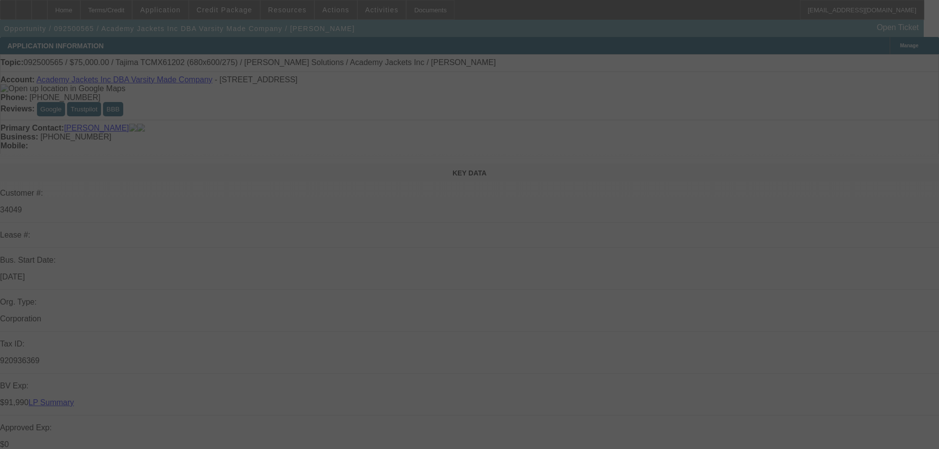
select select "0"
select select "0.1"
select select "4"
select select "0"
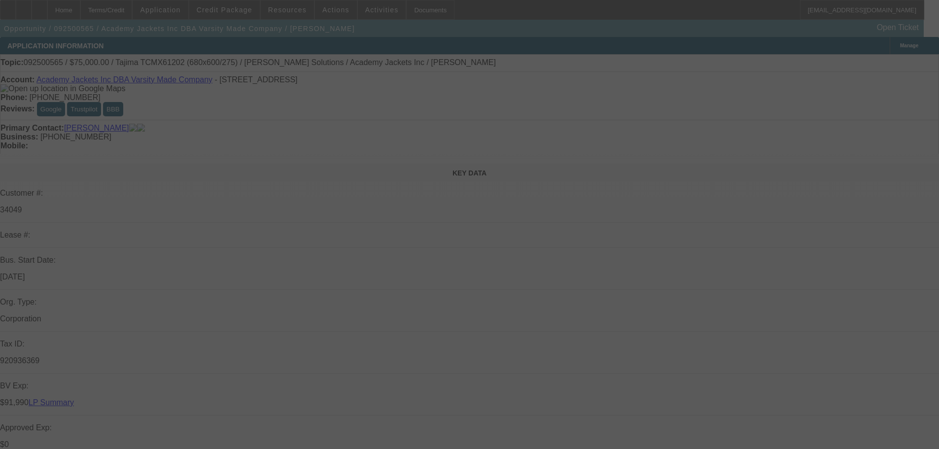
select select "0"
select select "0.1"
select select "4"
select select "0"
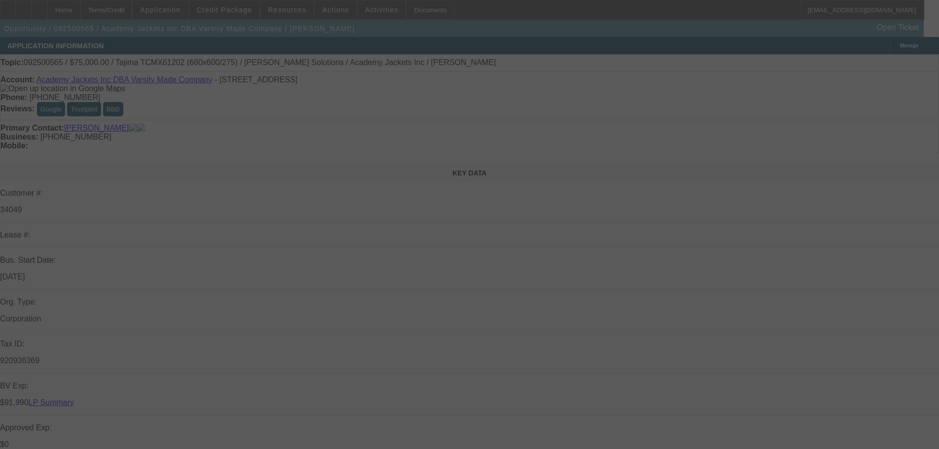
select select "0.1"
select select "4"
select select "0"
select select "0.1"
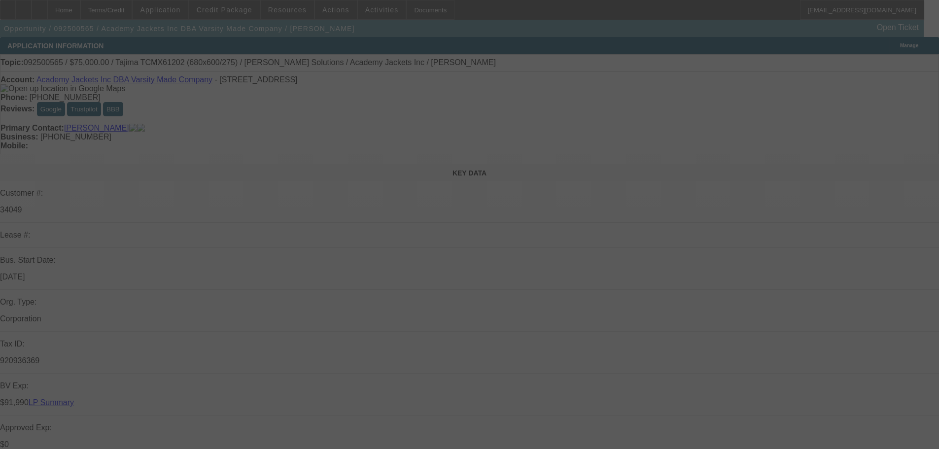
select select "4"
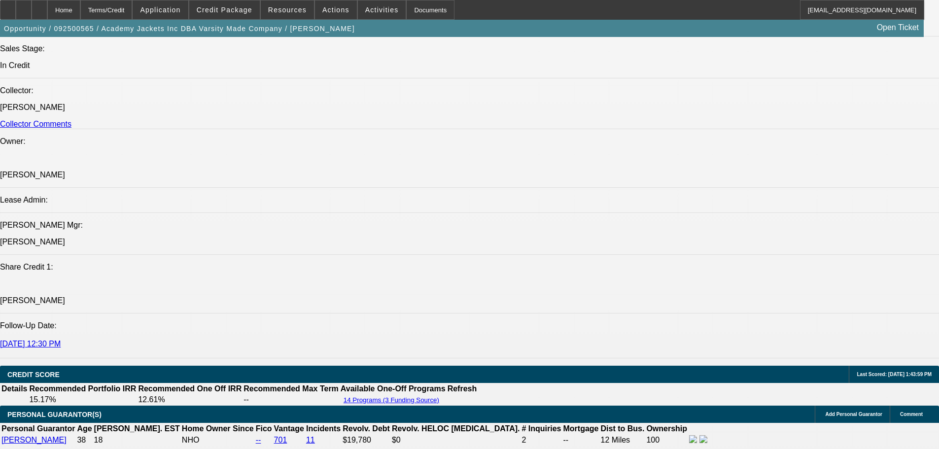
scroll to position [197, 0]
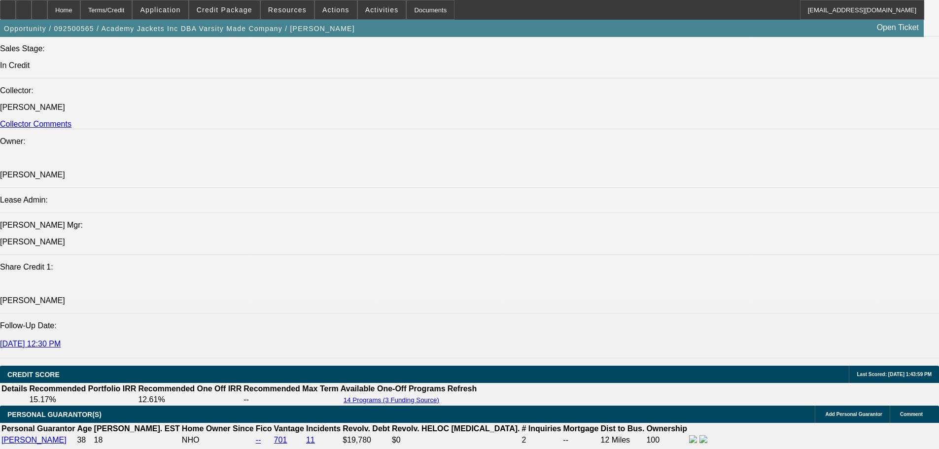
scroll to position [99, 0]
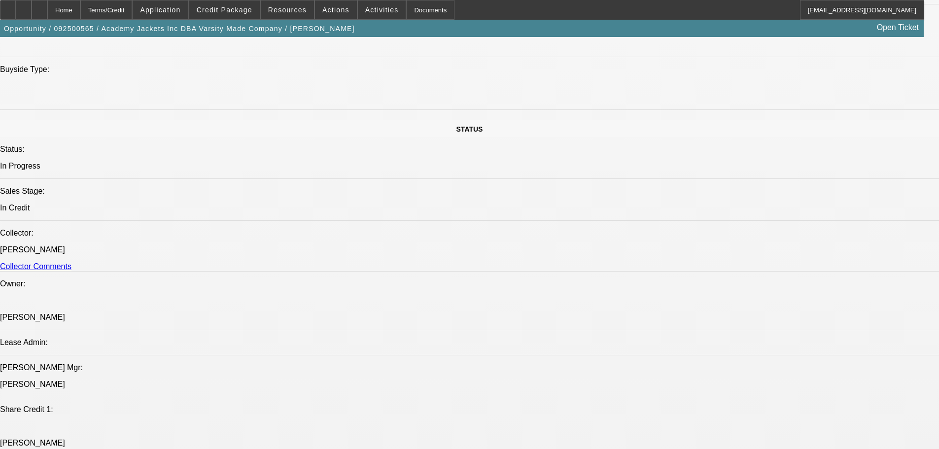
scroll to position [986, 0]
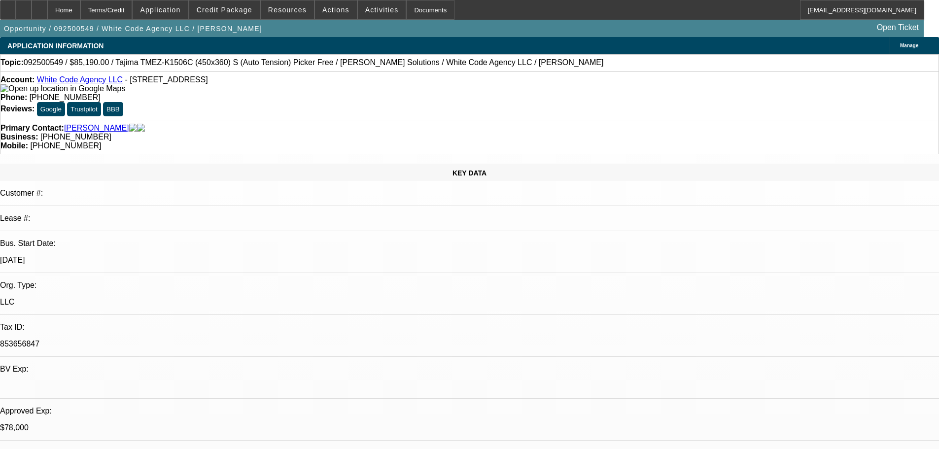
select select "0"
select select "2"
select select "0"
select select "6"
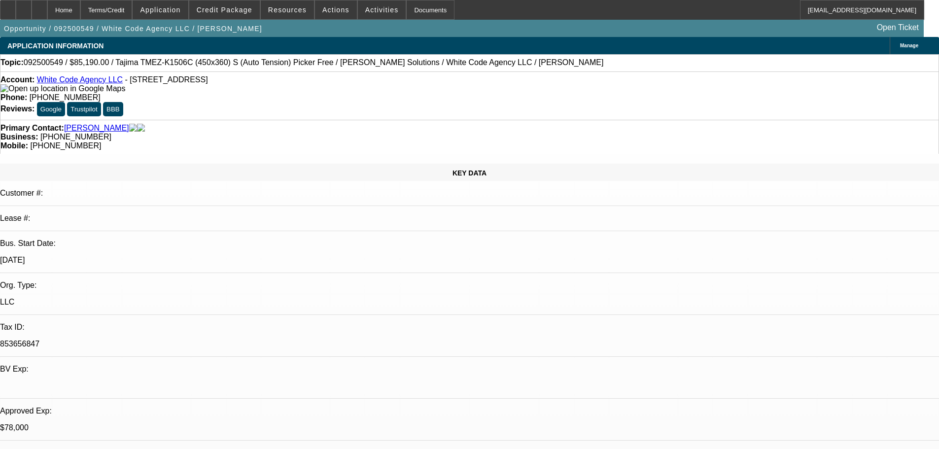
select select "0"
select select "2"
select select "0"
select select "6"
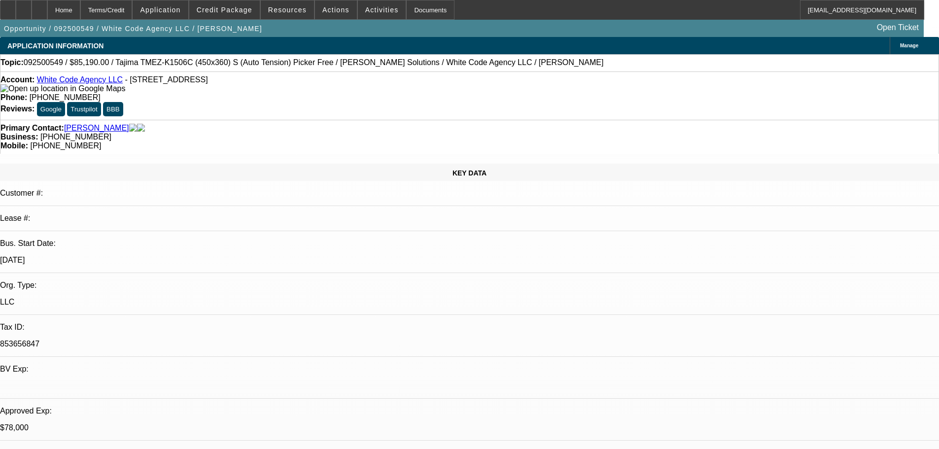
select select "0"
select select "2"
select select "0.1"
select select "4"
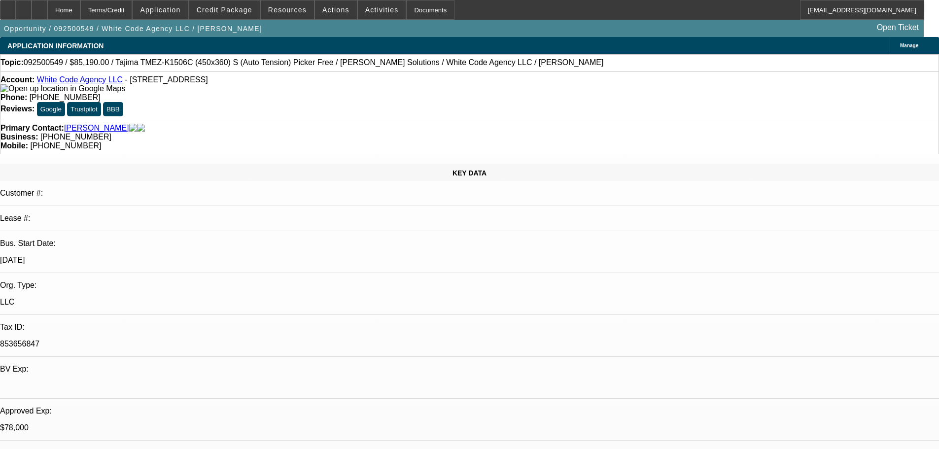
select select "0"
select select "2"
select select "0"
select select "6"
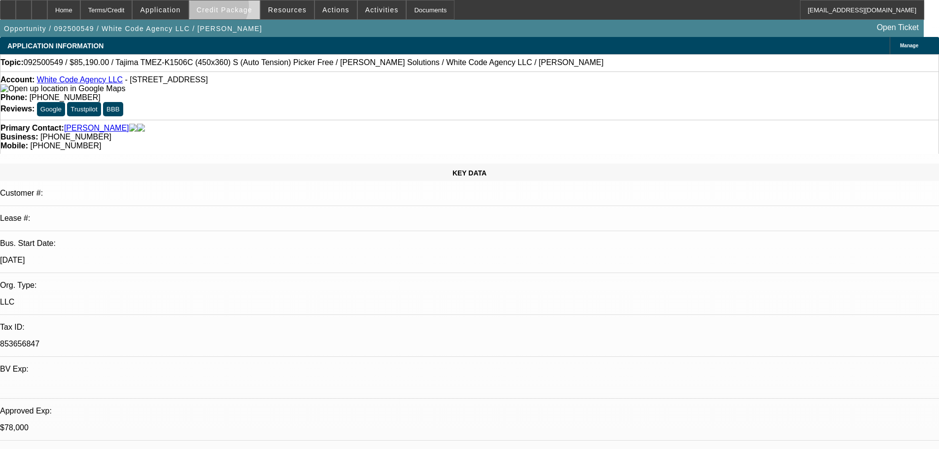
click at [234, 8] on span "Credit Package" at bounding box center [225, 10] width 56 height 8
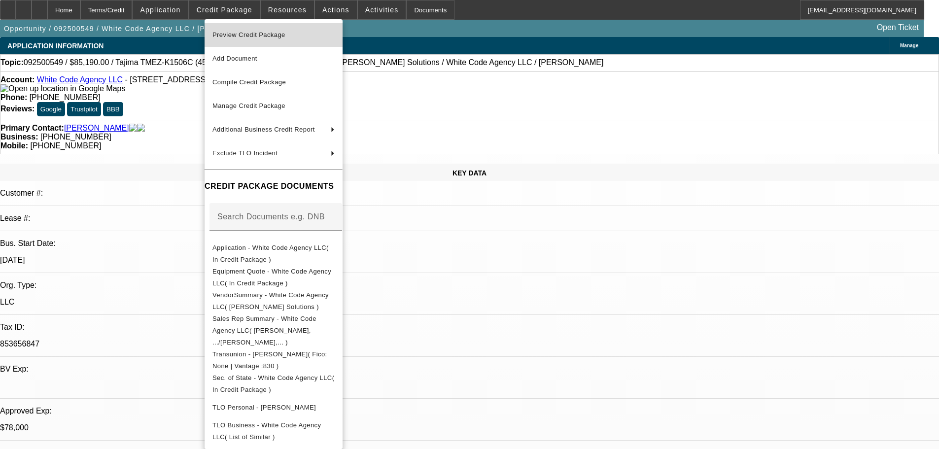
click at [243, 35] on span "Preview Credit Package" at bounding box center [249, 34] width 73 height 7
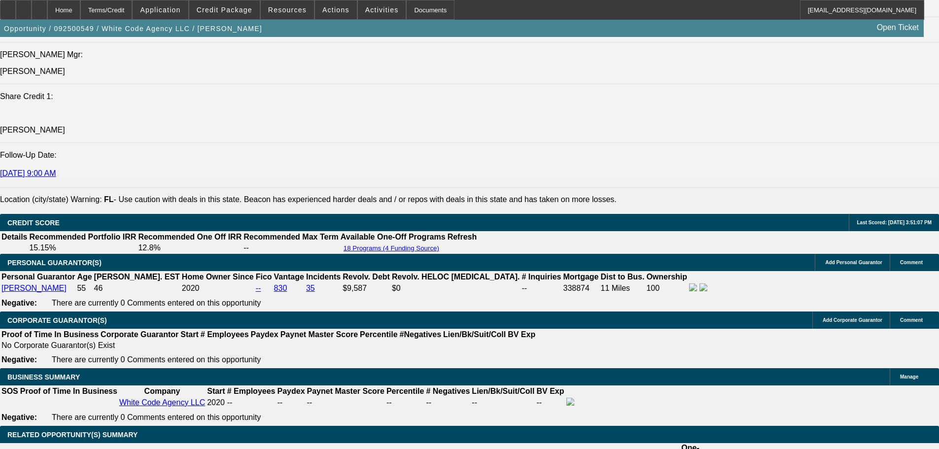
scroll to position [1282, 0]
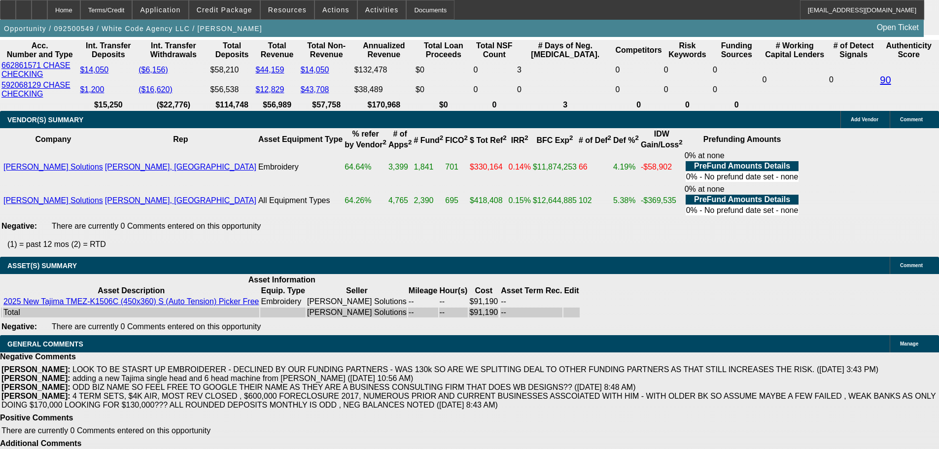
scroll to position [1923, 0]
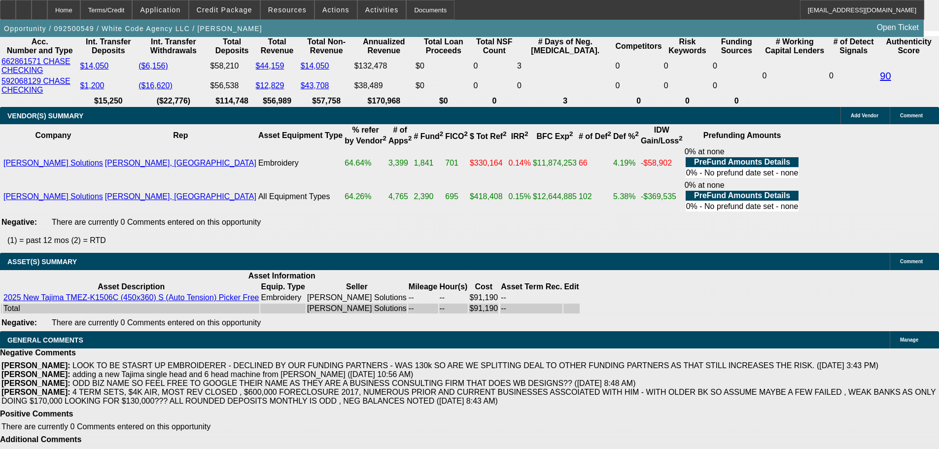
select select "4"
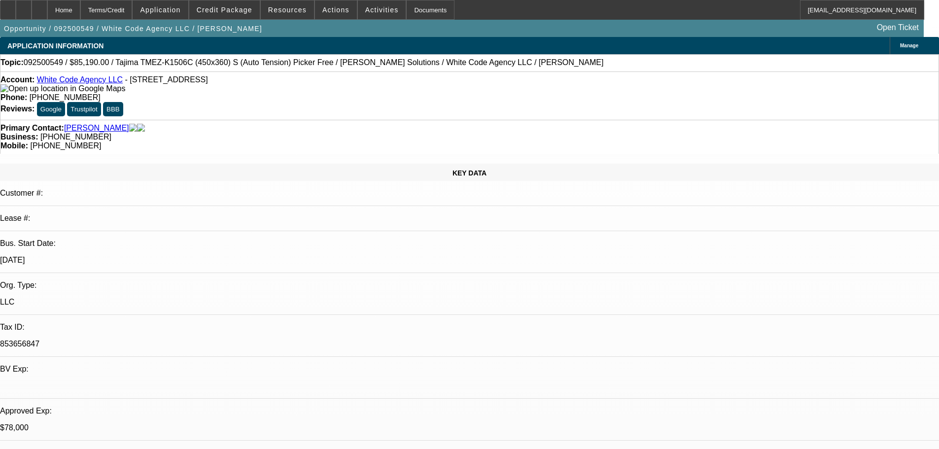
type textarea "s"
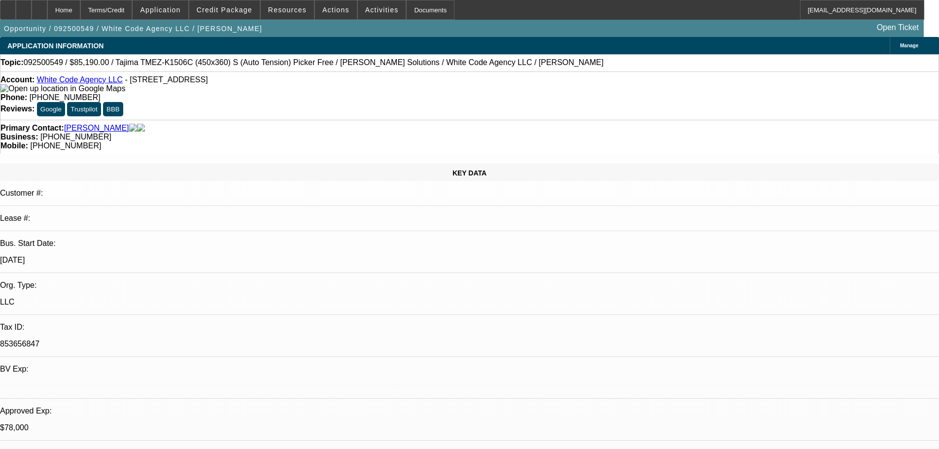
type textarea "SORRY BUT GIVEN THE NEGATIVES PREVIOUSLY NOTED ( ROUNDED BANKS, 600K FORECLSURE…"
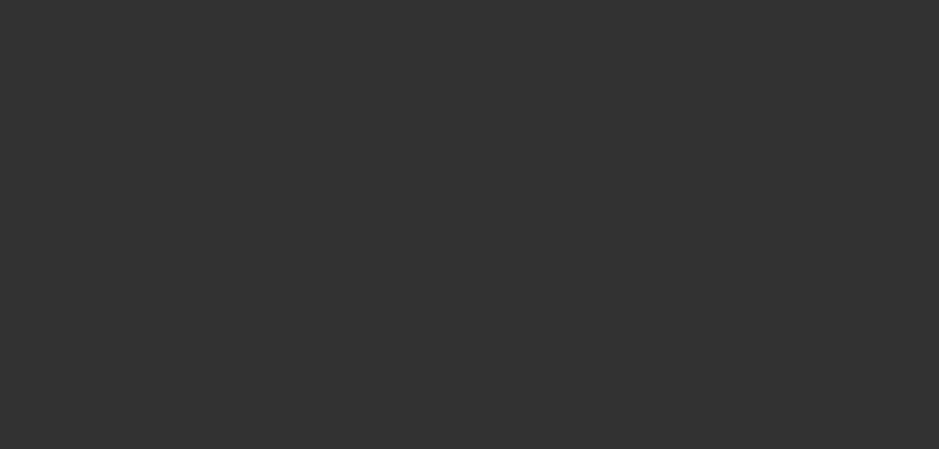
select select "0"
select select "2"
select select "0"
select select "6"
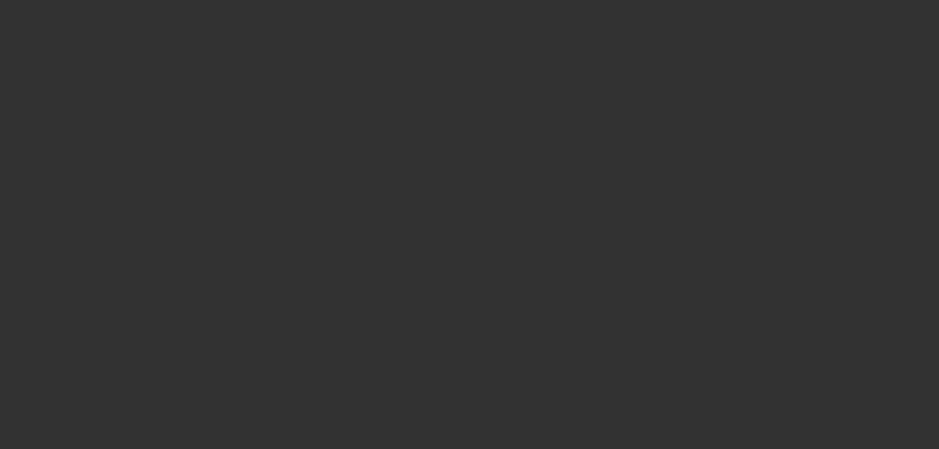
select select "0"
select select "2"
select select "0"
select select "6"
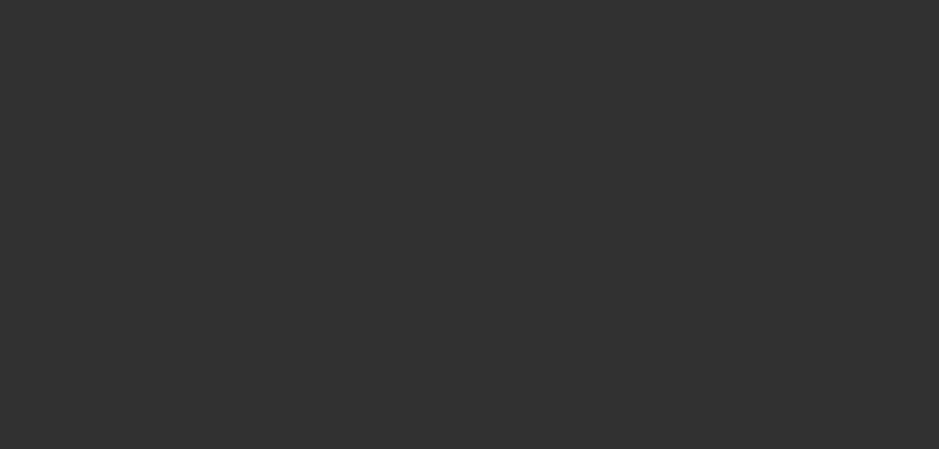
select select "0"
select select "2"
select select "0.1"
select select "4"
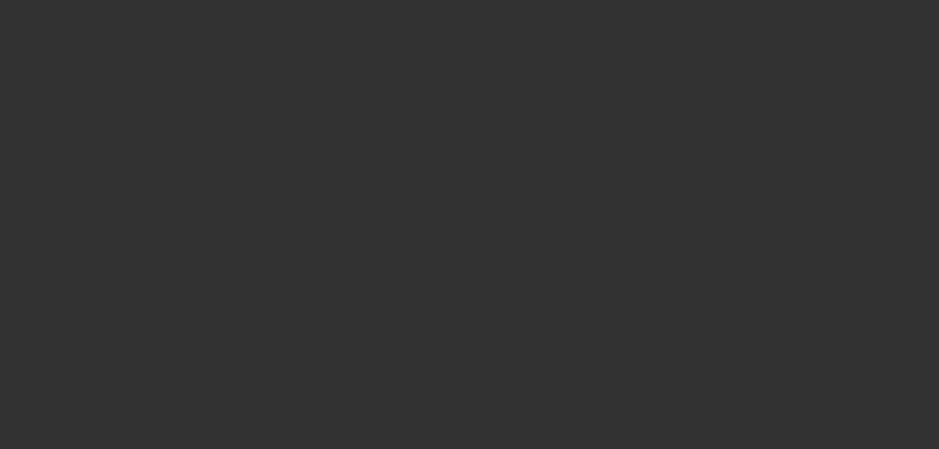
select select "0"
select select "2"
select select "0"
select select "6"
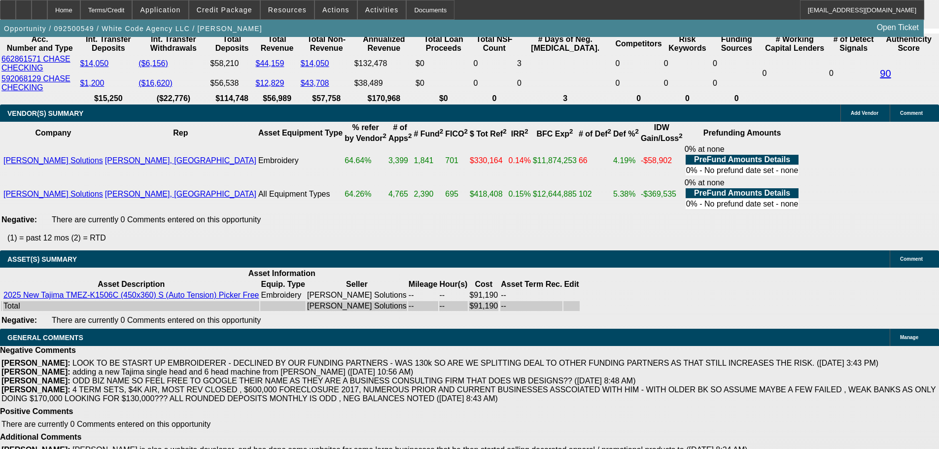
scroll to position [2071, 0]
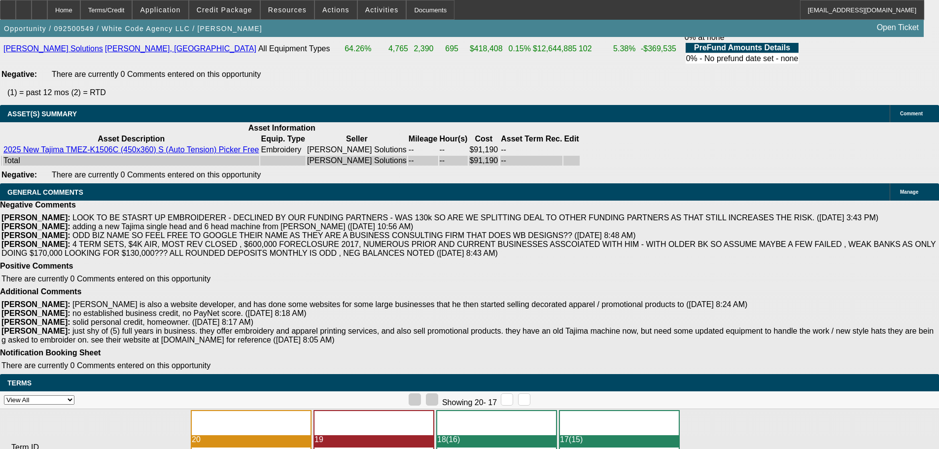
select select "4"
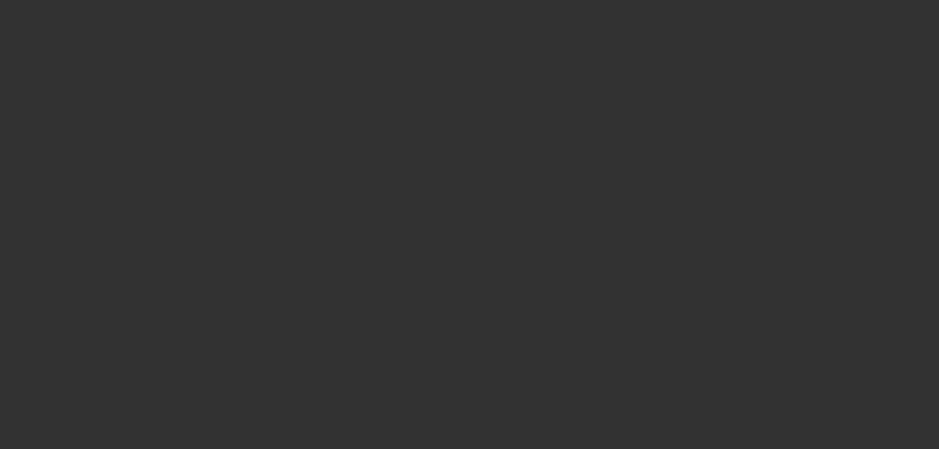
select select "0"
select select "2"
select select "0"
select select "6"
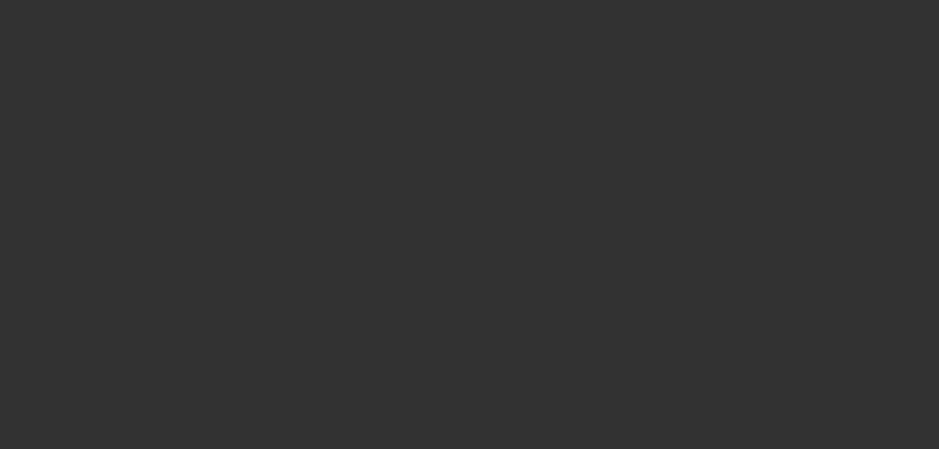
select select "0"
select select "2"
select select "0"
select select "6"
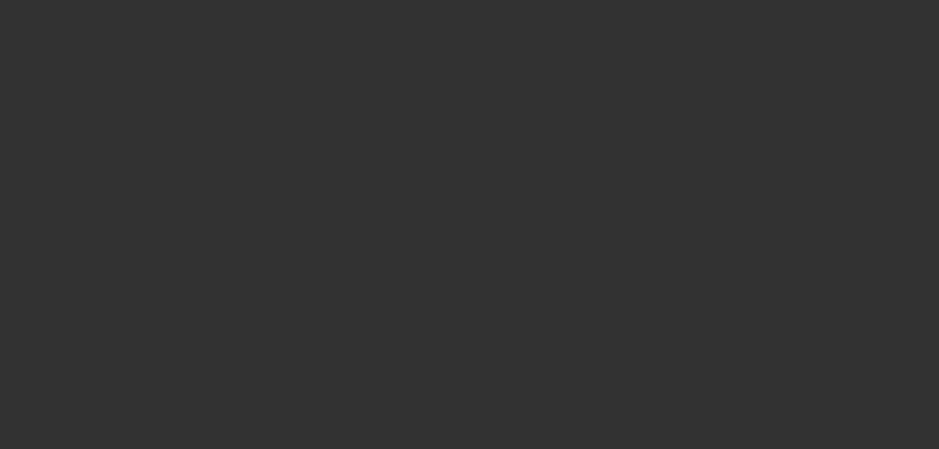
select select "0"
select select "2"
select select "0.1"
select select "4"
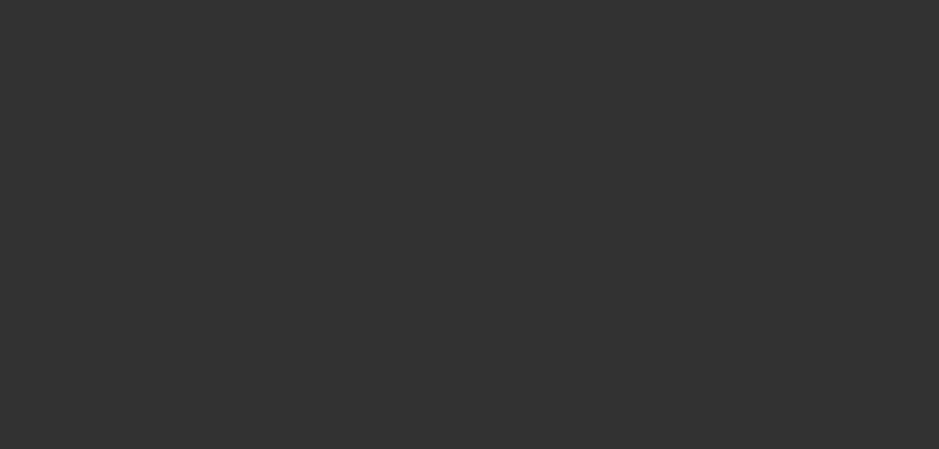
select select "0"
select select "2"
select select "0"
select select "6"
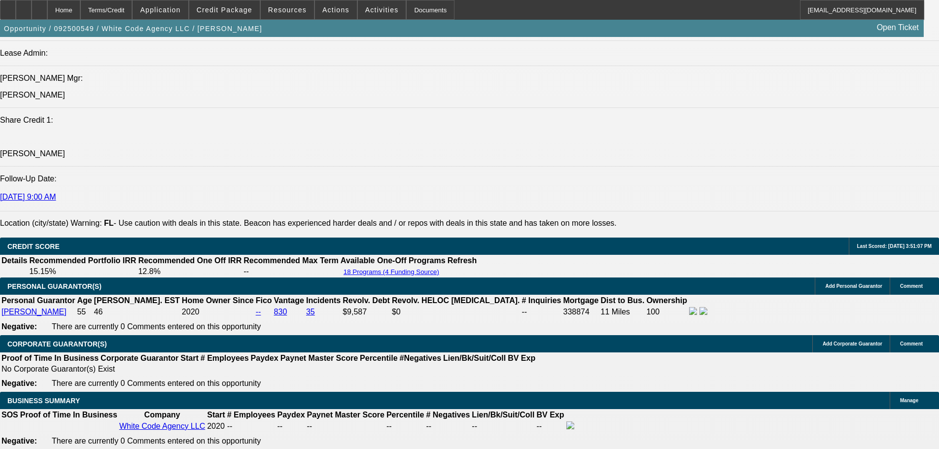
scroll to position [1233, 0]
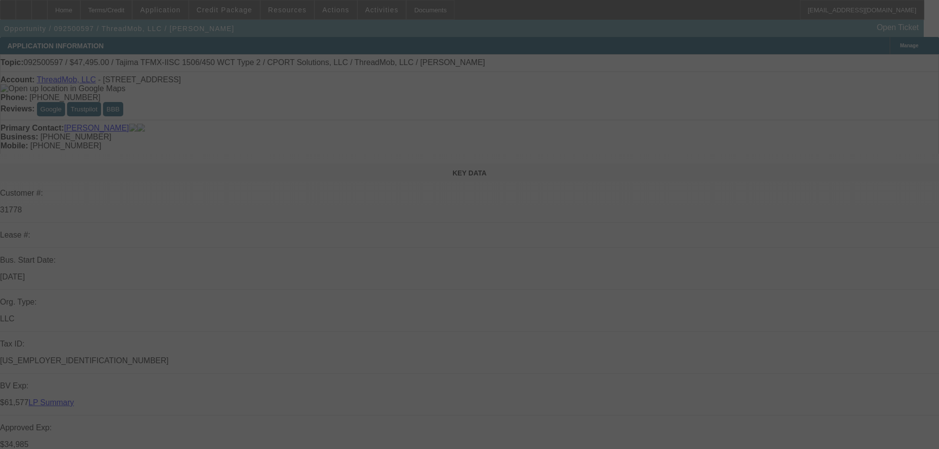
select select "0"
select select "2"
select select "0"
select select "6"
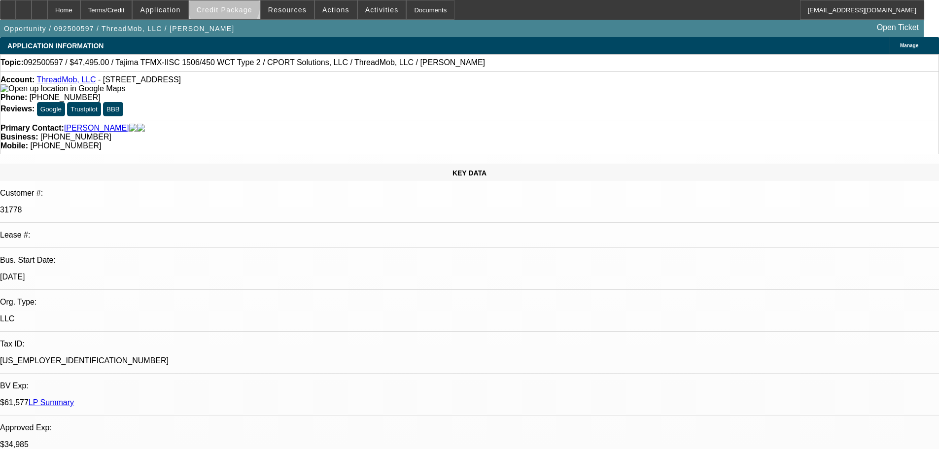
click at [240, 6] on span "Credit Package" at bounding box center [225, 10] width 56 height 8
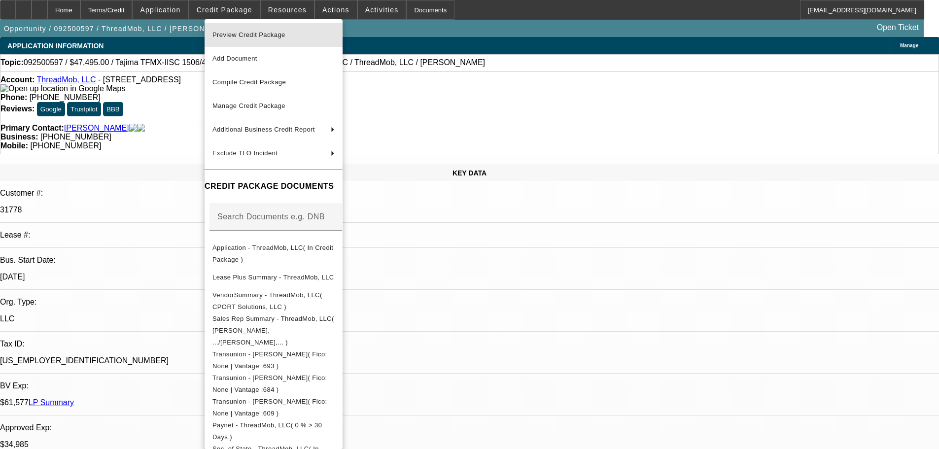
click at [248, 35] on span "Preview Credit Package" at bounding box center [249, 34] width 73 height 7
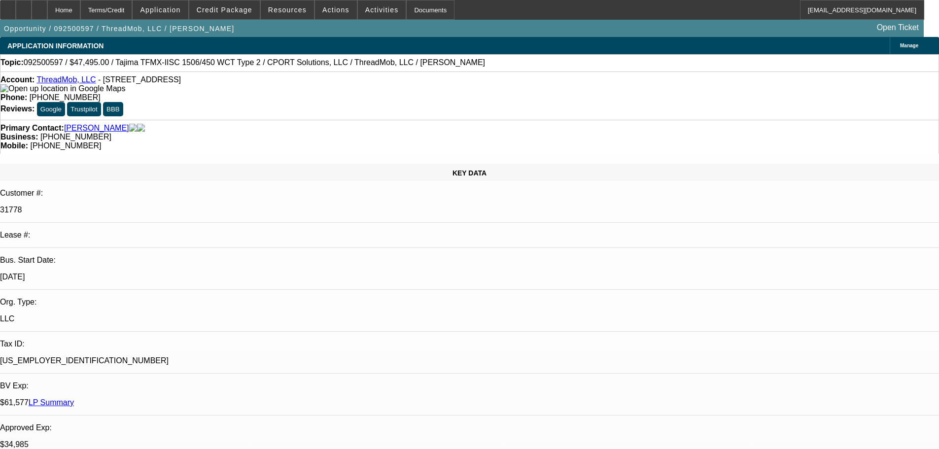
scroll to position [49, 0]
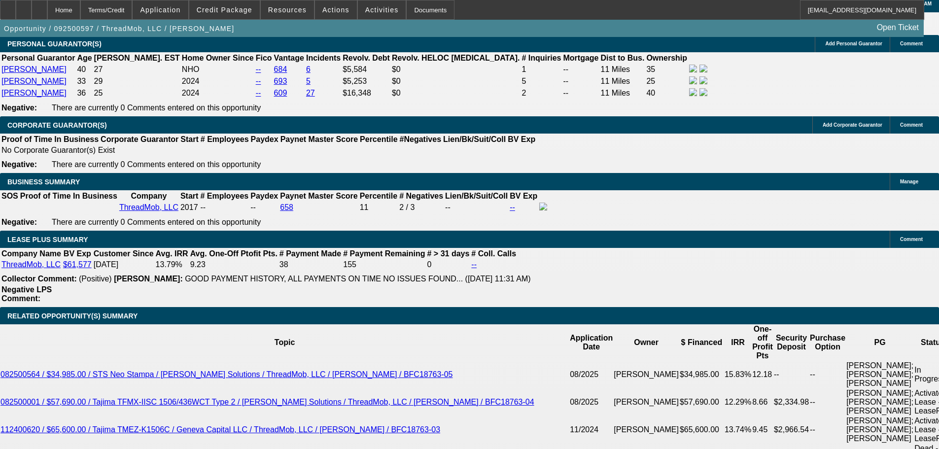
scroll to position [1528, 0]
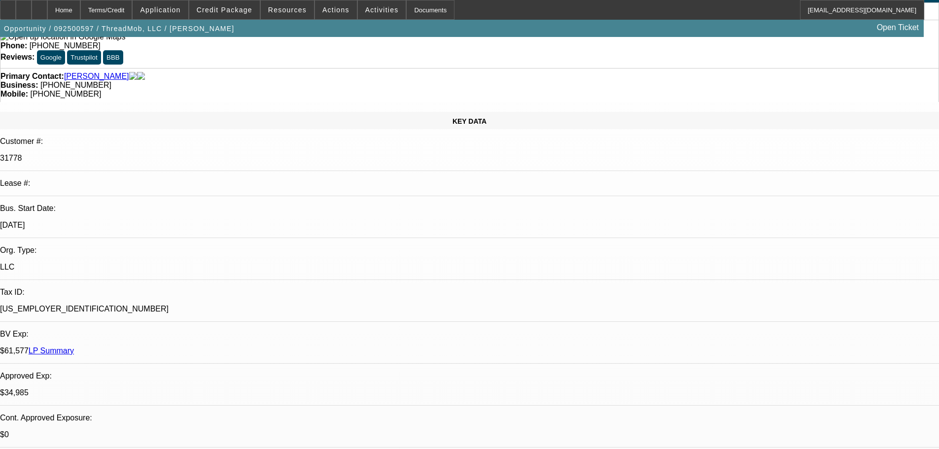
scroll to position [0, 0]
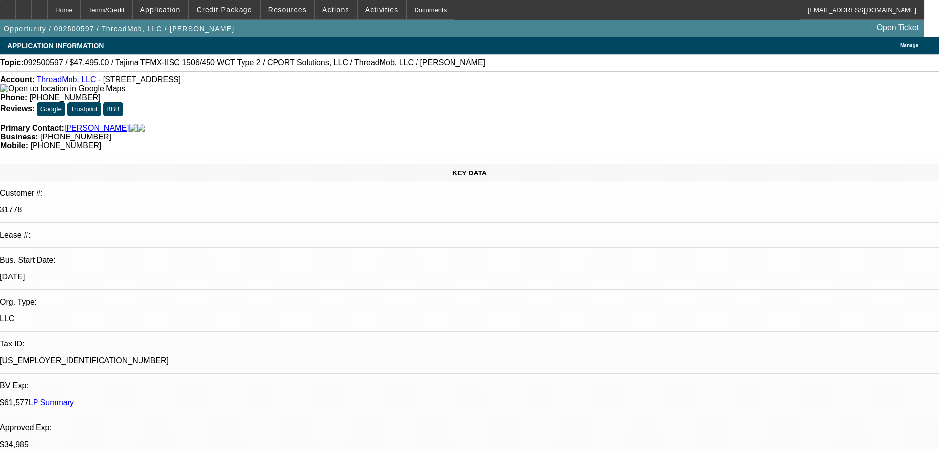
click at [74, 398] on link "LP Summary" at bounding box center [51, 402] width 45 height 8
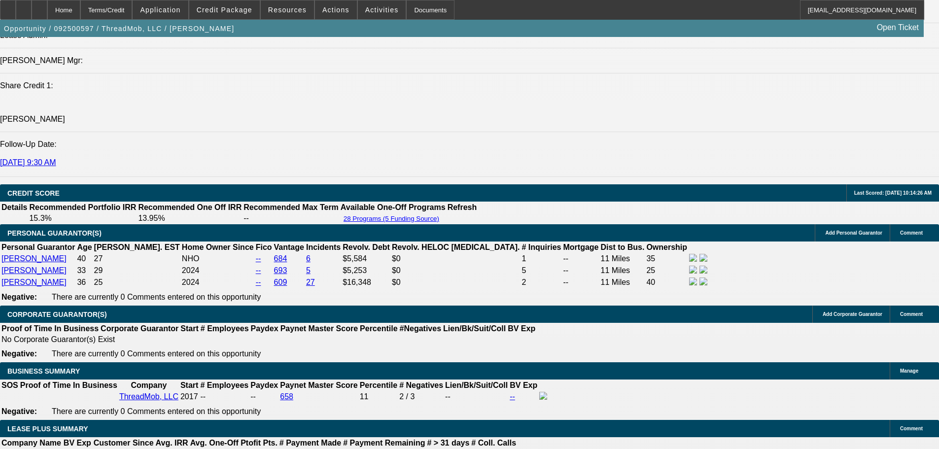
scroll to position [1430, 0]
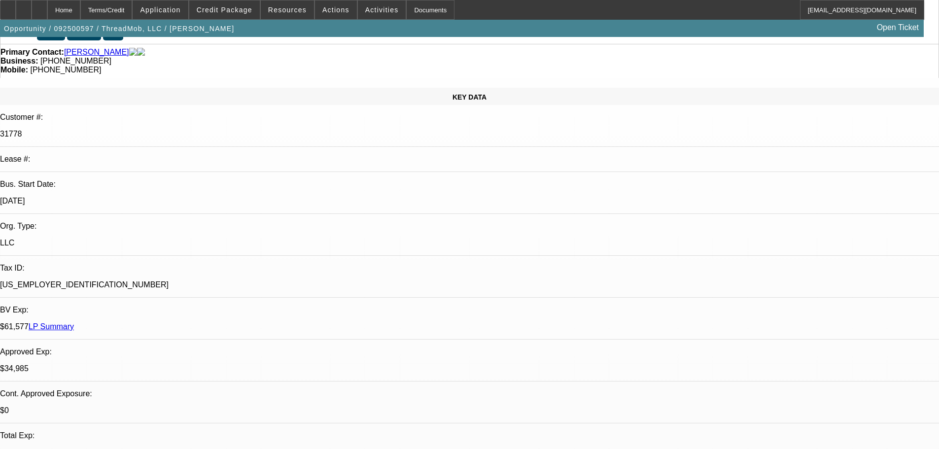
scroll to position [49, 0]
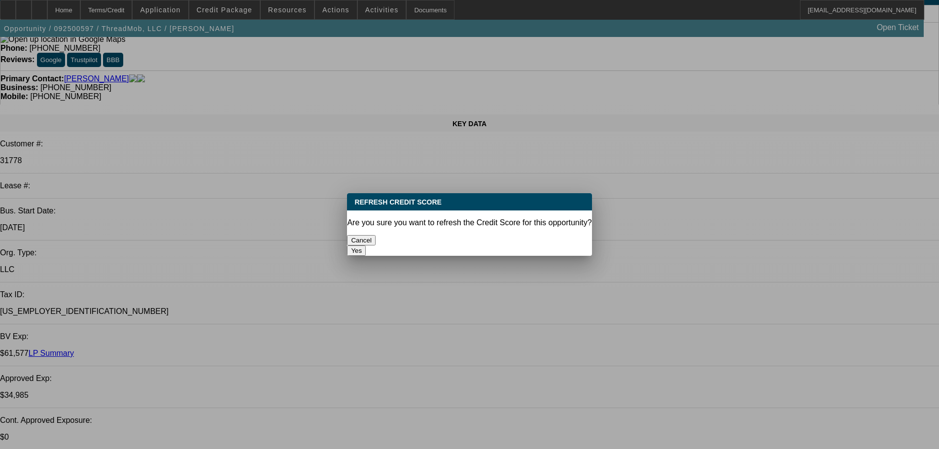
click at [366, 246] on button "Yes" at bounding box center [356, 251] width 19 height 10
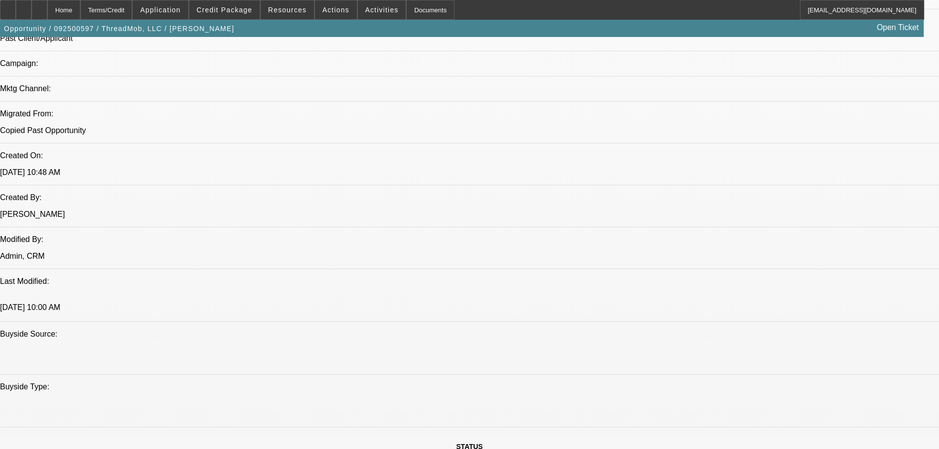
scroll to position [690, 0]
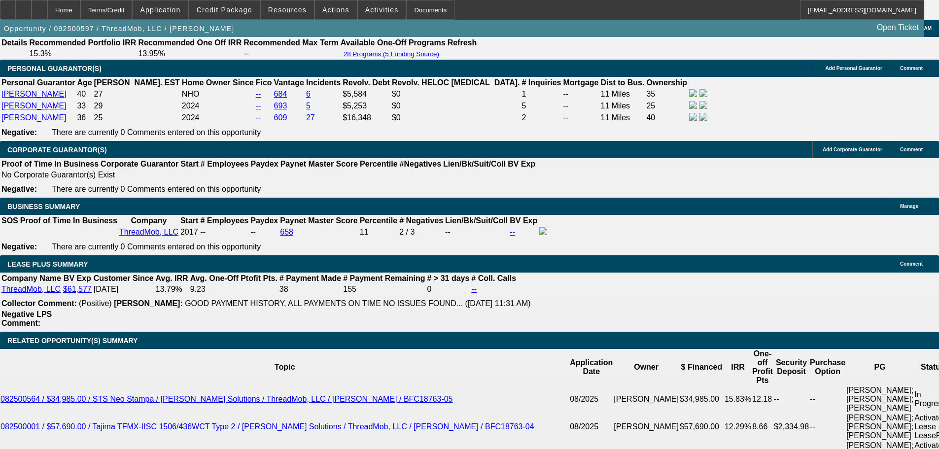
scroll to position [1479, 0]
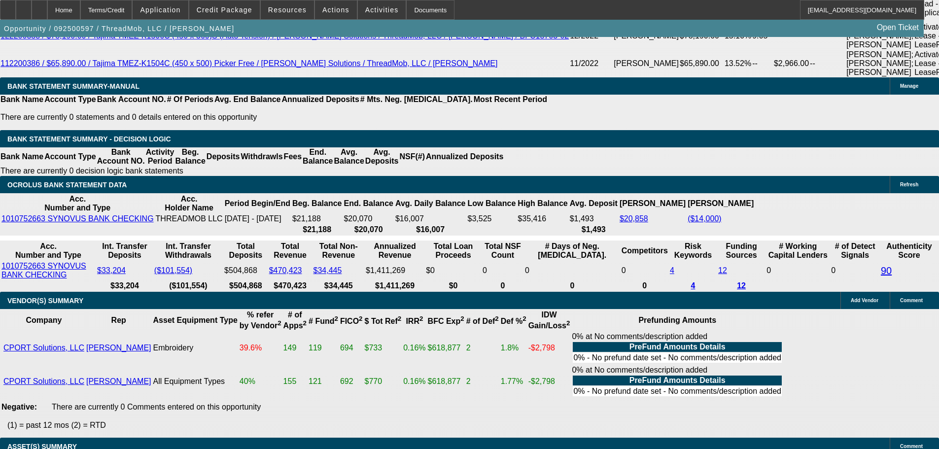
scroll to position [2111, 0]
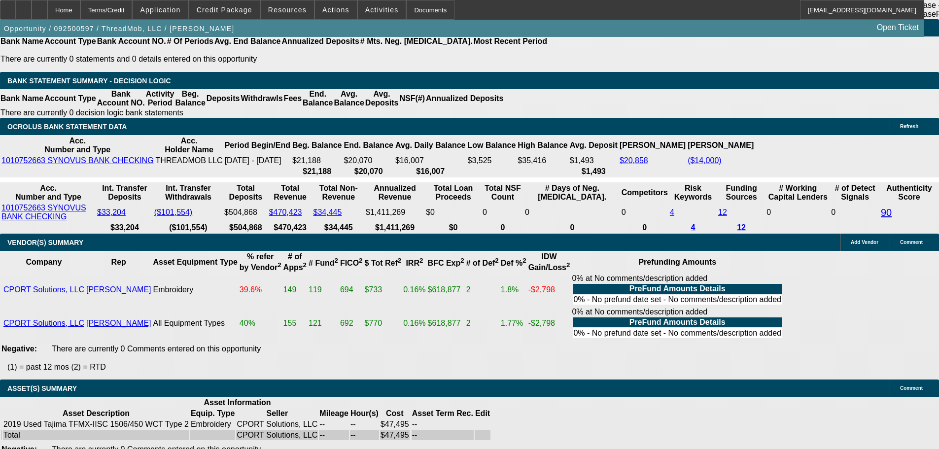
select select "5"
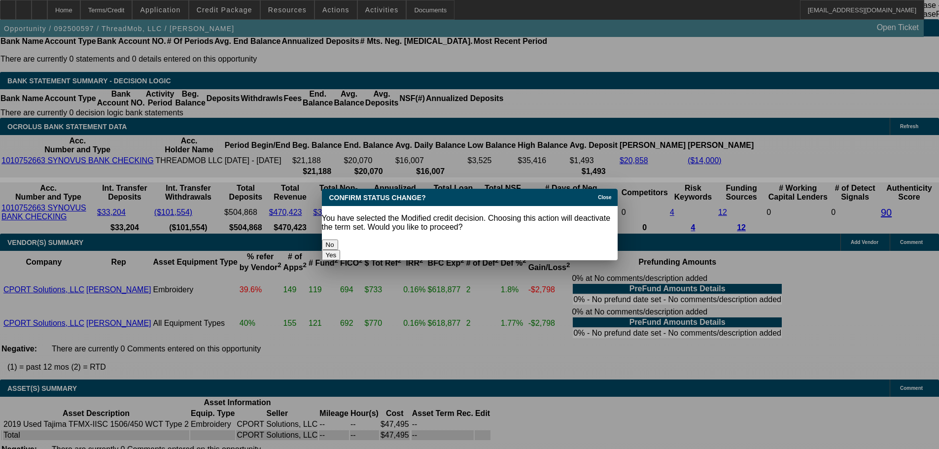
click at [341, 250] on button "Yes" at bounding box center [331, 255] width 19 height 10
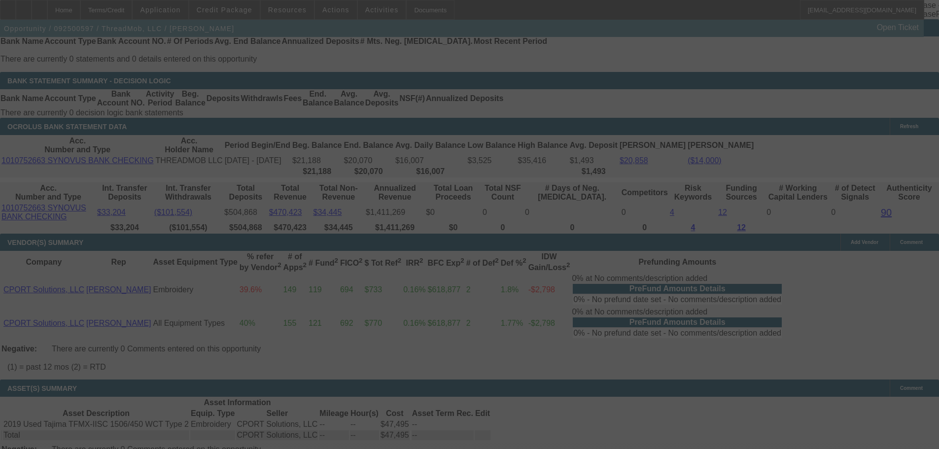
scroll to position [2090, 0]
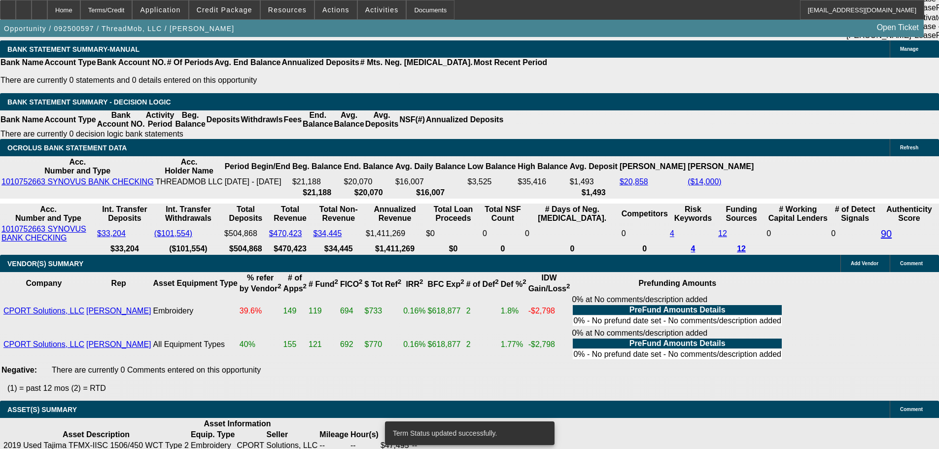
select select "0"
select select "2"
select select "0"
select select "6"
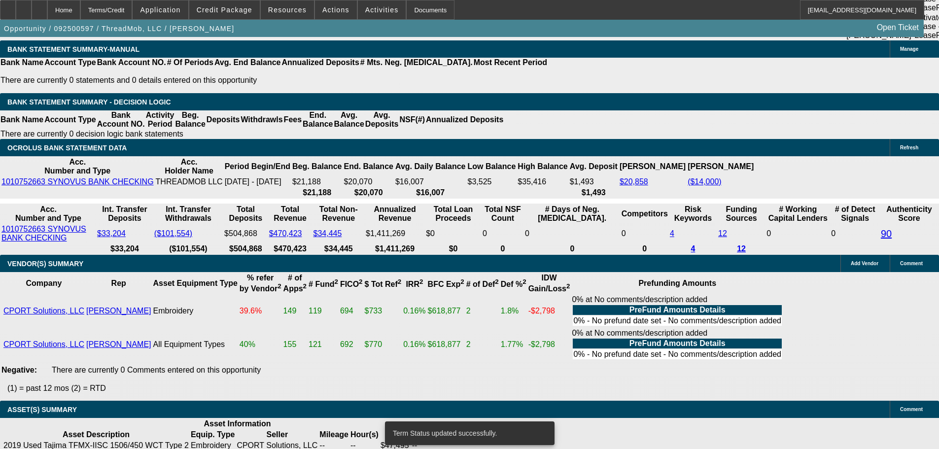
select select "0"
select select "2"
select select "0"
select select "6"
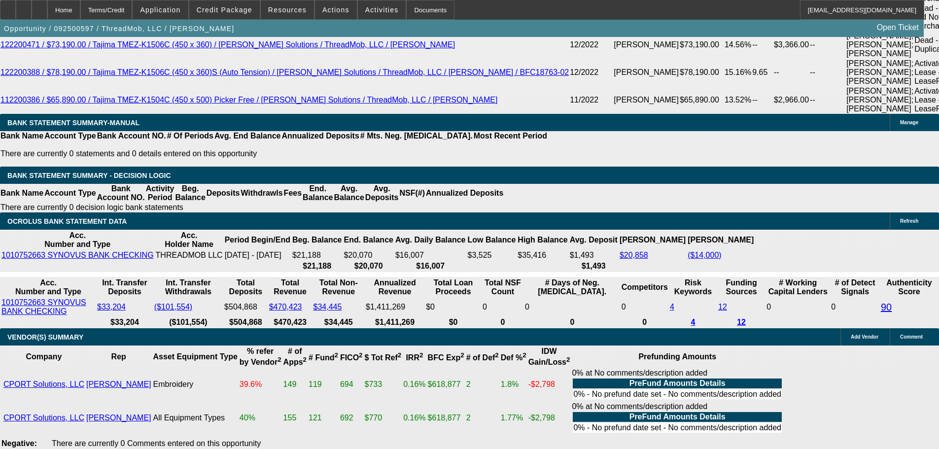
scroll to position [1865, 0]
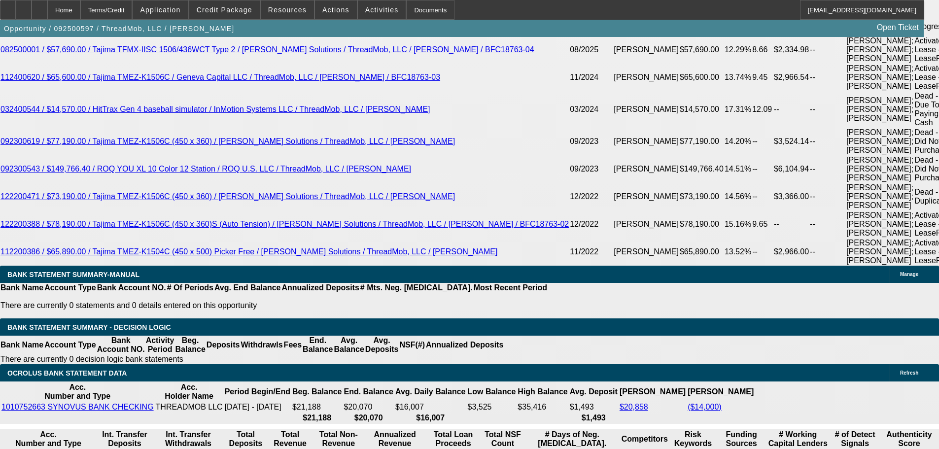
drag, startPoint x: 208, startPoint y: 196, endPoint x: 238, endPoint y: 198, distance: 29.6
type input "UNKNOWN"
type input "1"
type input "$1,623.74"
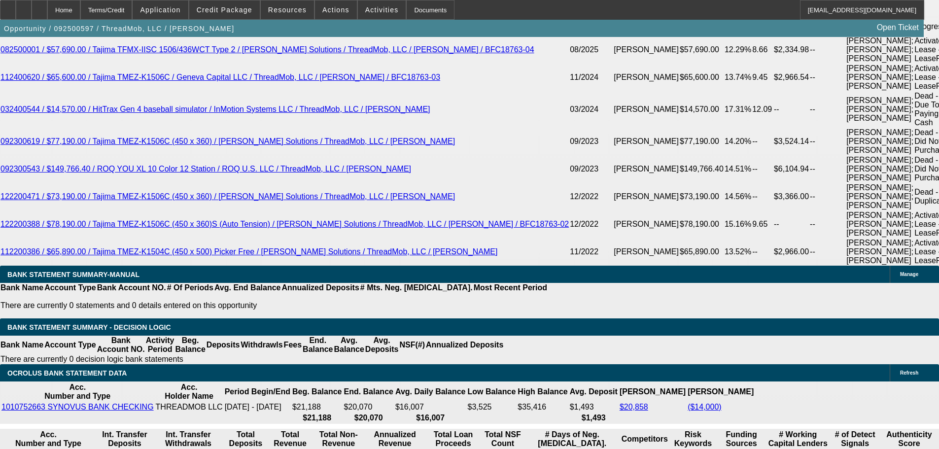
type input "$811.87"
type input "13"
type input "$2,161.32"
type input "$1,080.66"
type input "13.9"
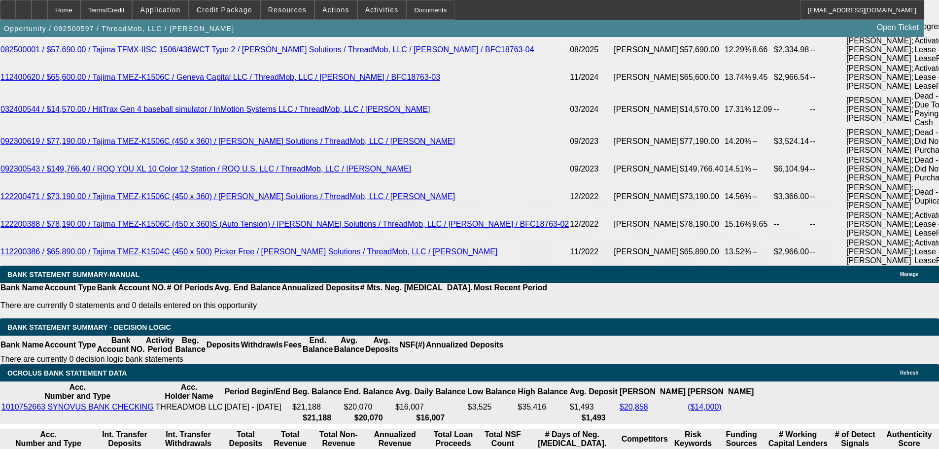
type input "$2,205.32"
type input "$1,102.66"
type input "13.9"
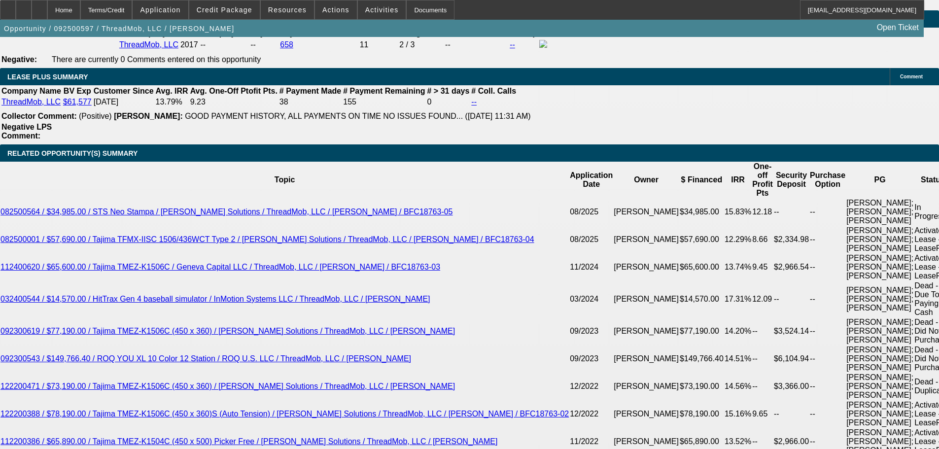
scroll to position [1667, 0]
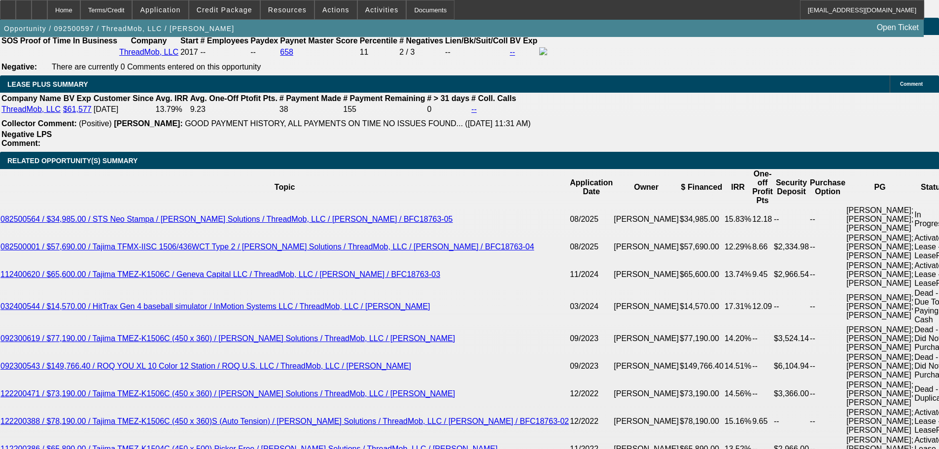
type input "$0.00"
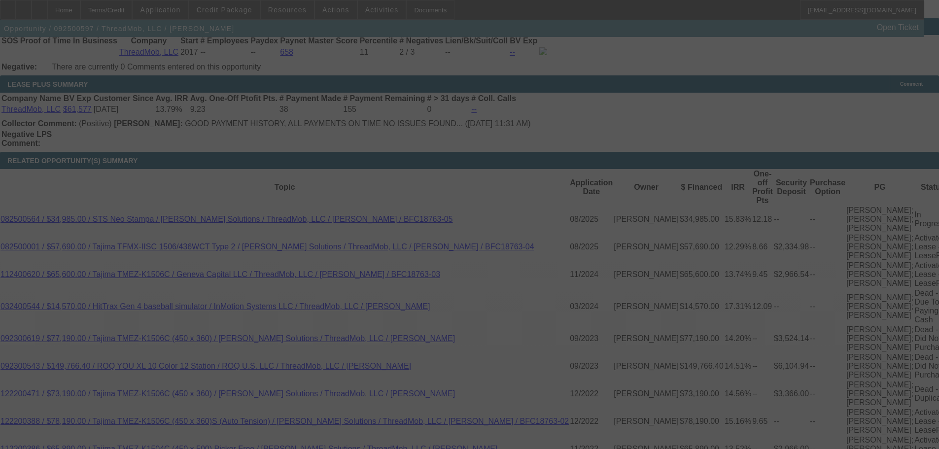
select select "0"
select select "2"
select select "0"
select select "6"
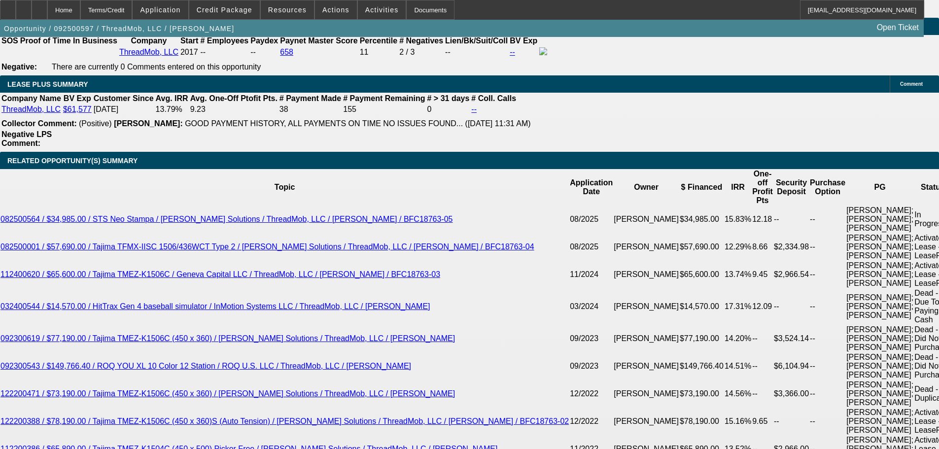
drag, startPoint x: 211, startPoint y: 396, endPoint x: 249, endPoint y: 395, distance: 38.5
type input "UNKNOWN"
type input "1"
type input "$1,623.74"
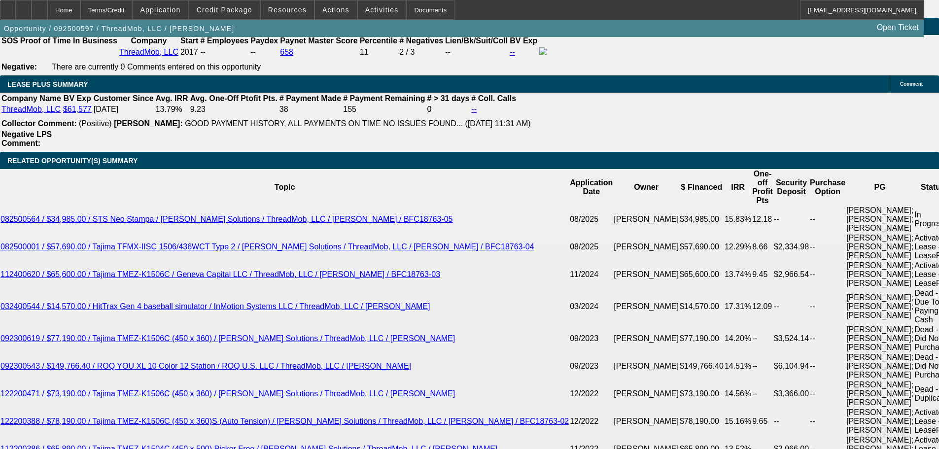
type input "$811.87"
type input "14"
type input "0"
type input "$2,210.26"
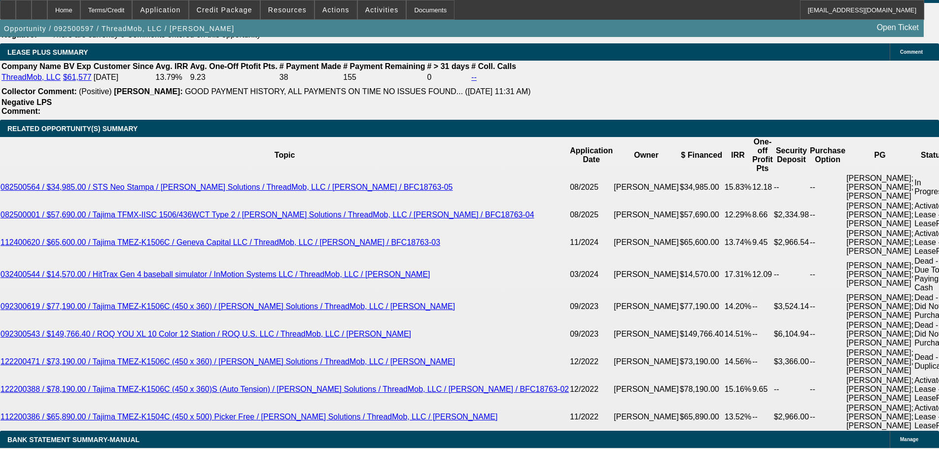
scroll to position [1717, 0]
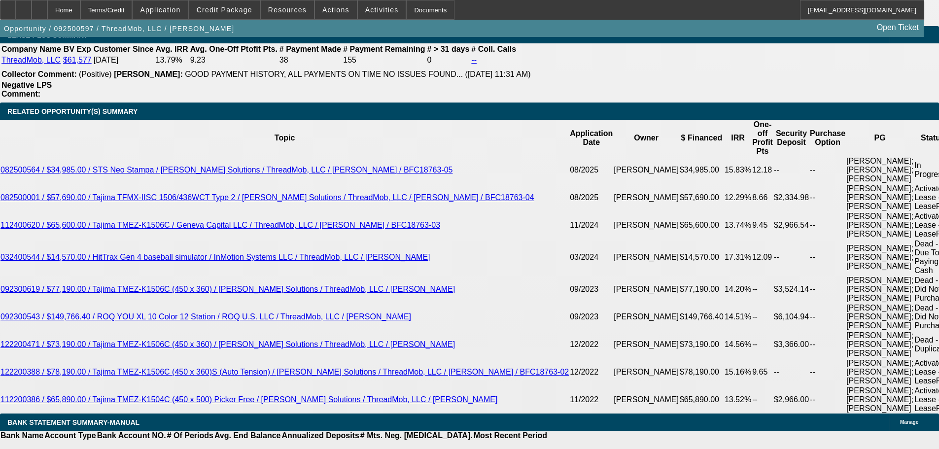
type input "1105.13"
type input "$0.00"
type input "1105.3"
type input "$2,210.60"
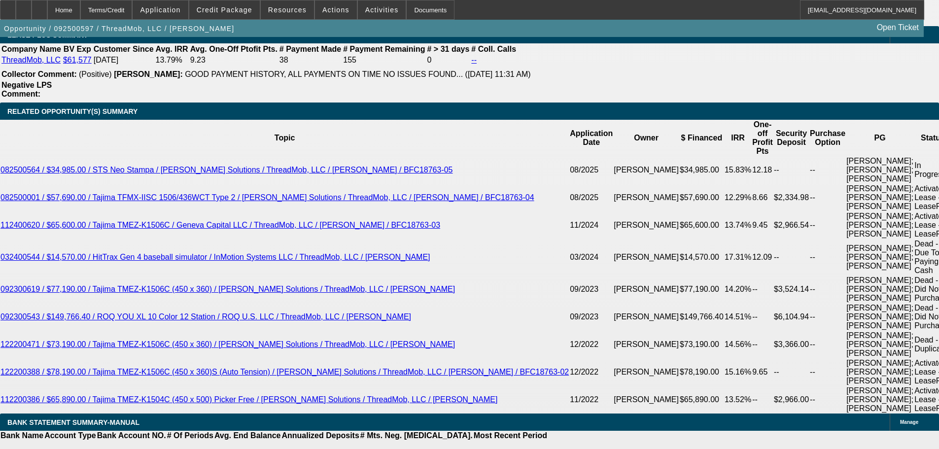
type input "1105.93"
type input "$2,211.86"
type input "$1,105.93"
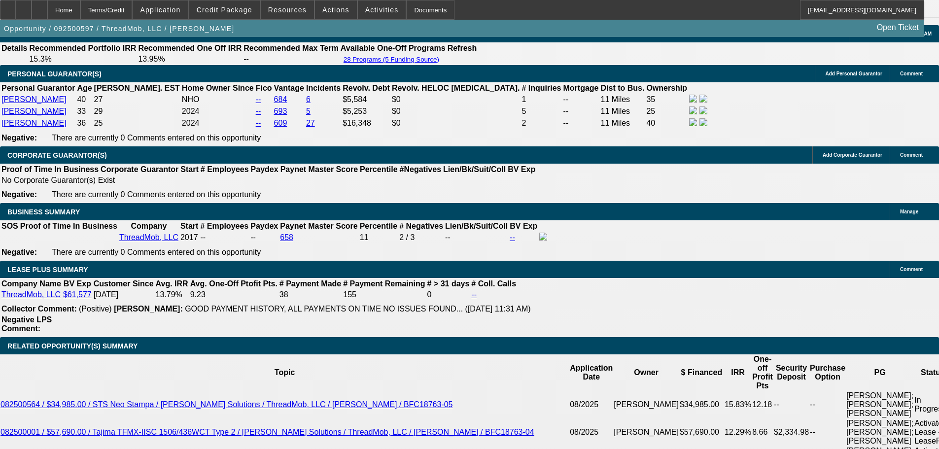
scroll to position [1470, 0]
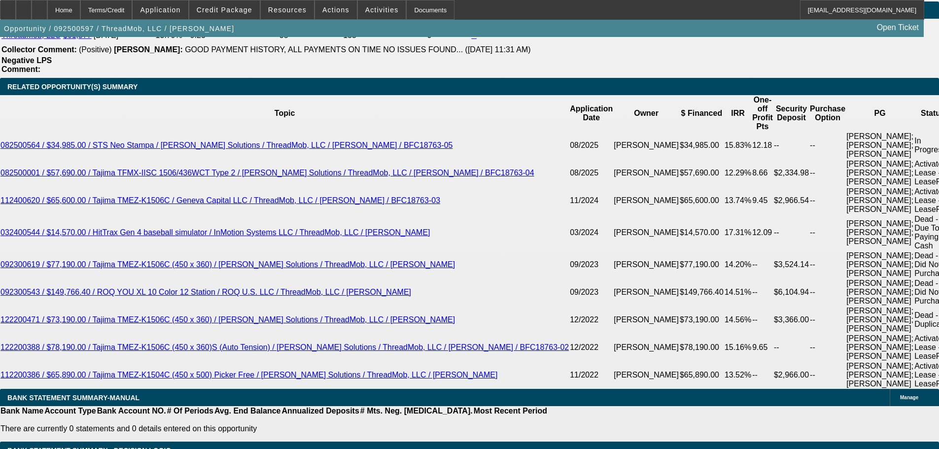
scroll to position [1667, 0]
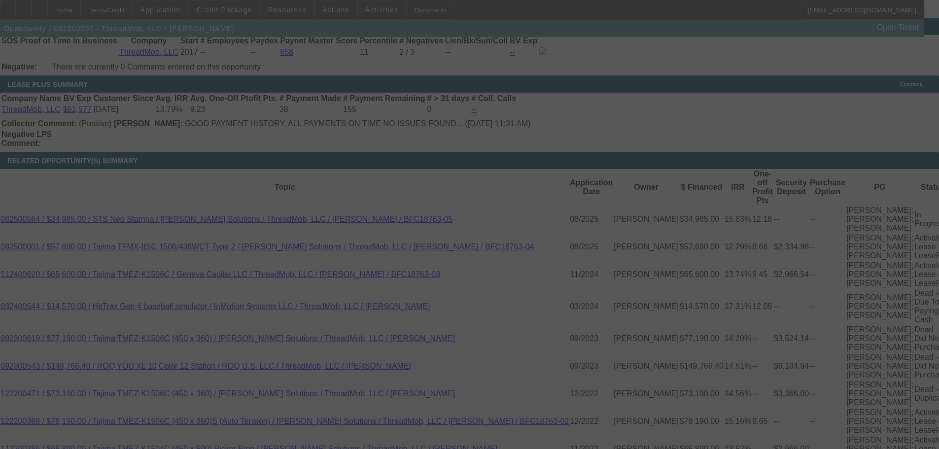
select select "0"
select select "2"
select select "0"
select select "6"
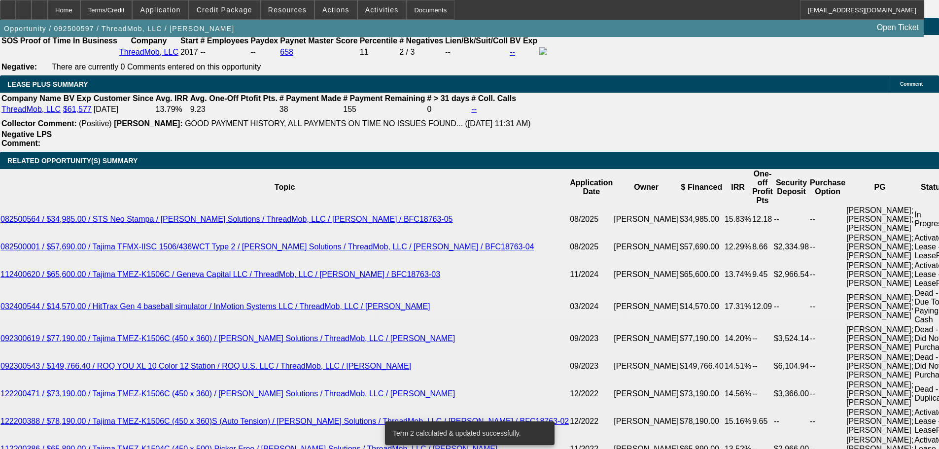
scroll to position [2062, 0]
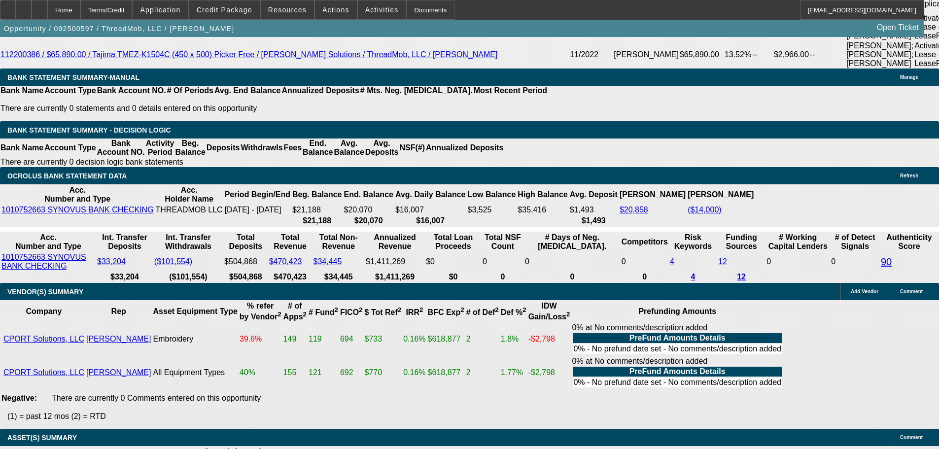
select select "3"
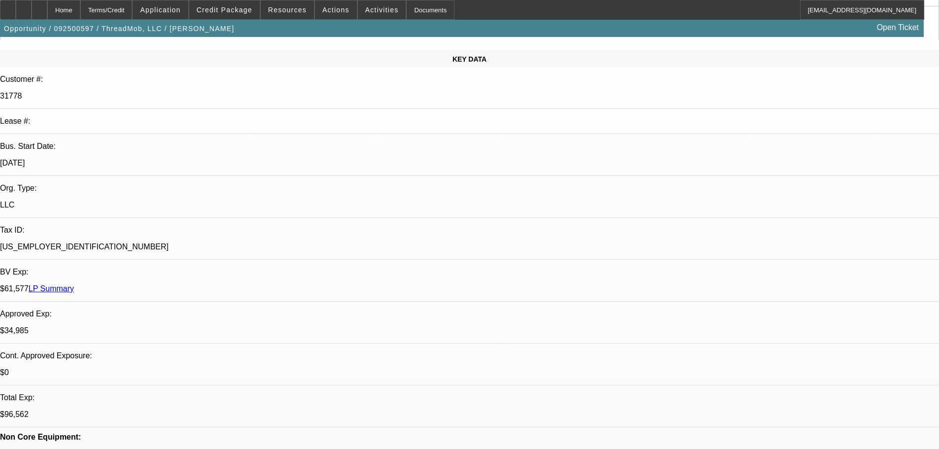
scroll to position [197, 0]
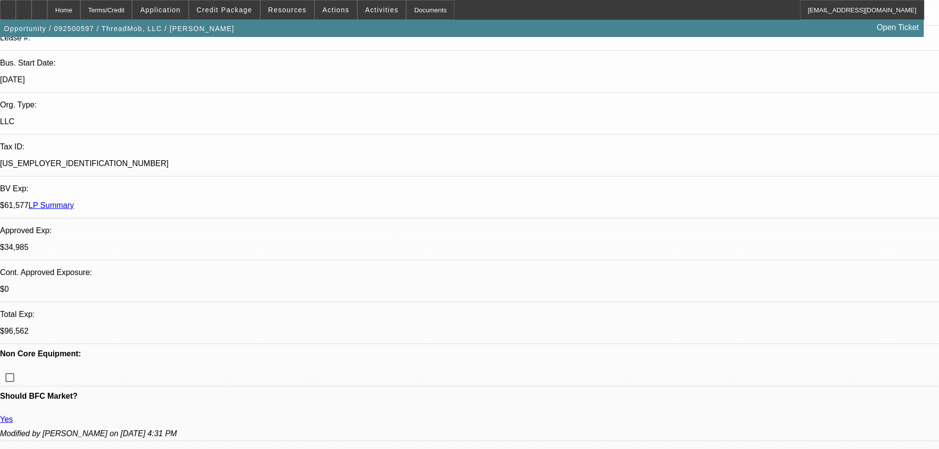
type textarea "CAPPING ANY ADDL FINANCING ON THREADMOB OR PROMOMOB TIL WE GET 6 TIMELY PMTS UN…"
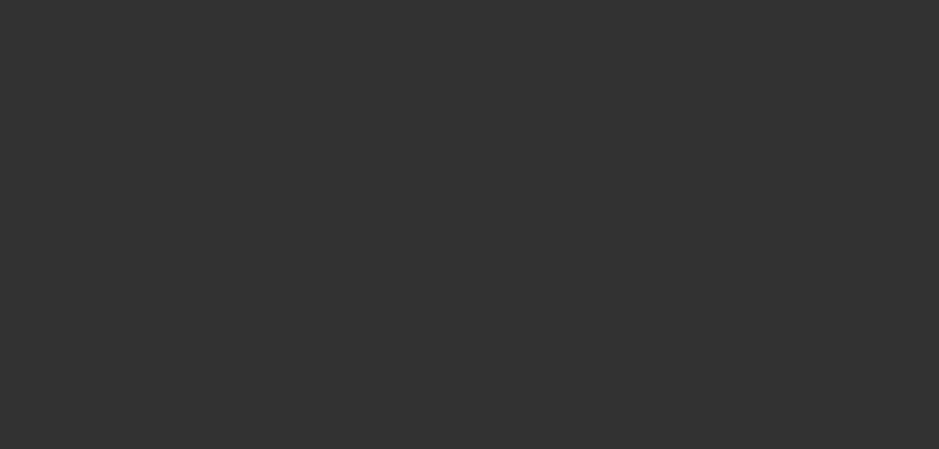
scroll to position [0, 0]
select select "0"
select select "2"
select select "0"
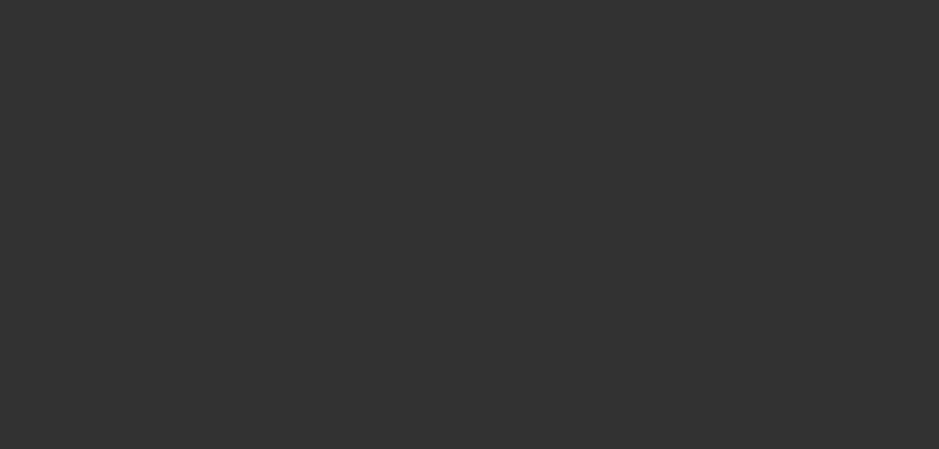
select select "6"
select select "0"
select select "2"
select select "0"
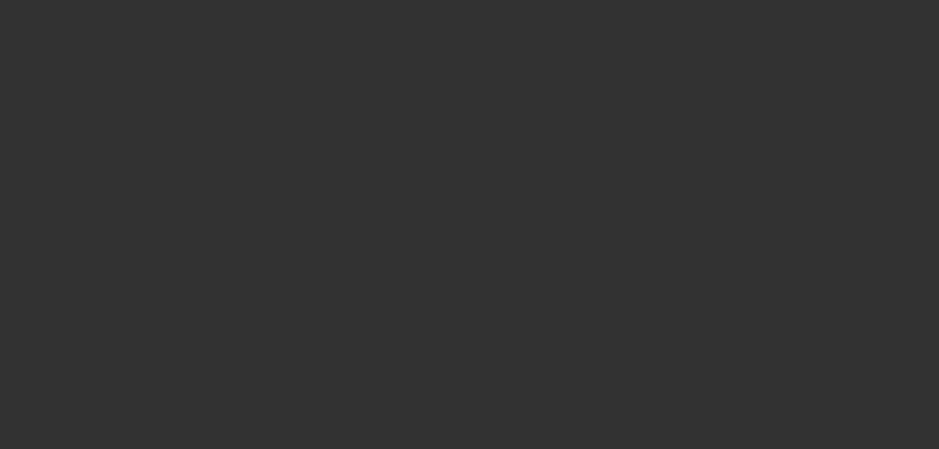
select select "6"
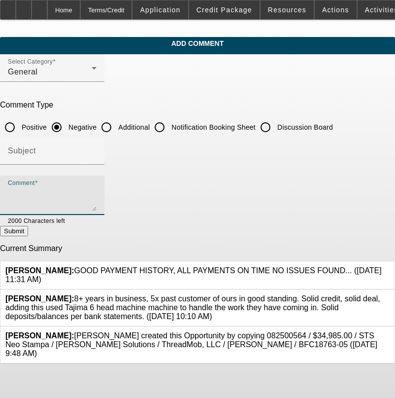
click at [97, 191] on textarea "Comment" at bounding box center [52, 199] width 89 height 24
click at [97, 193] on textarea "3 PG NEITHER OWN A HOME," at bounding box center [52, 199] width 89 height 24
click at [97, 191] on textarea "3 PG NEITHER OWN A HOME, DAN MOST ACCTS CLOSED" at bounding box center [52, 199] width 89 height 24
click at [97, 203] on textarea "3 PG NEITHER OWN A HOME, DAN MOST ACCTS CLOSED , HUGH VERY LTD PERSONAL CREDIT,…" at bounding box center [52, 199] width 89 height 24
click at [97, 205] on textarea "3 PG NEITHER OWN A HOME, DAN MOST ACCTS CLOSED , HUGH VERY LTD PERSONAL CREDIT,…" at bounding box center [52, 199] width 89 height 24
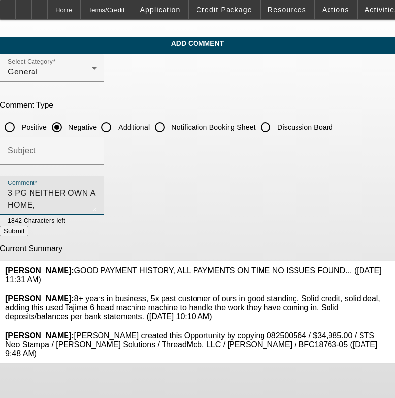
type textarea "3 PG NEITHER OWN A HOME, [PERSON_NAME] MOST ACCTS CLOSED , [PERSON_NAME] VERY L…"
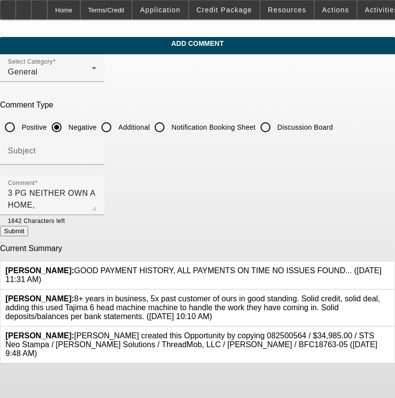
click at [28, 236] on button "Submit" at bounding box center [14, 231] width 28 height 10
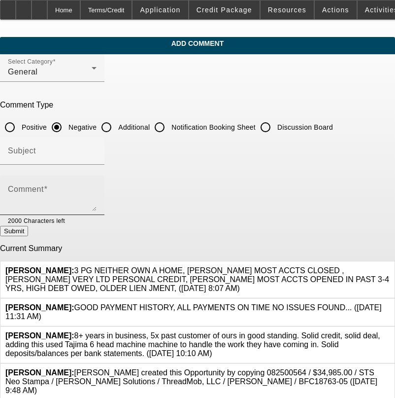
click at [42, 185] on mat-label "Comment" at bounding box center [26, 189] width 36 height 8
click at [42, 187] on textarea "Comment" at bounding box center [52, 199] width 89 height 24
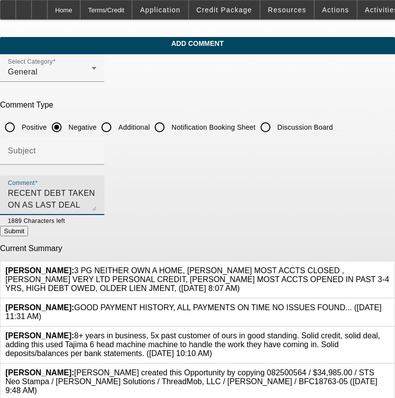
type textarea "RECENT DEBT TAKEN ON AS LAST DEAL JUST COMMENCED AND BACK FOR MORE- CAPPING ANY…"
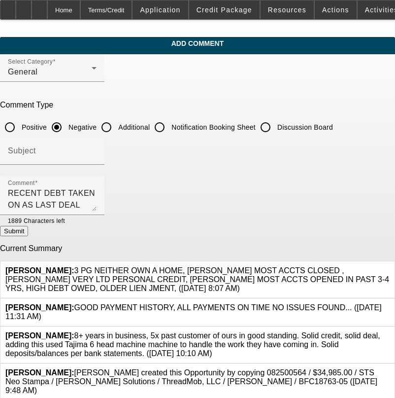
click at [28, 231] on button "Submit" at bounding box center [14, 231] width 28 height 10
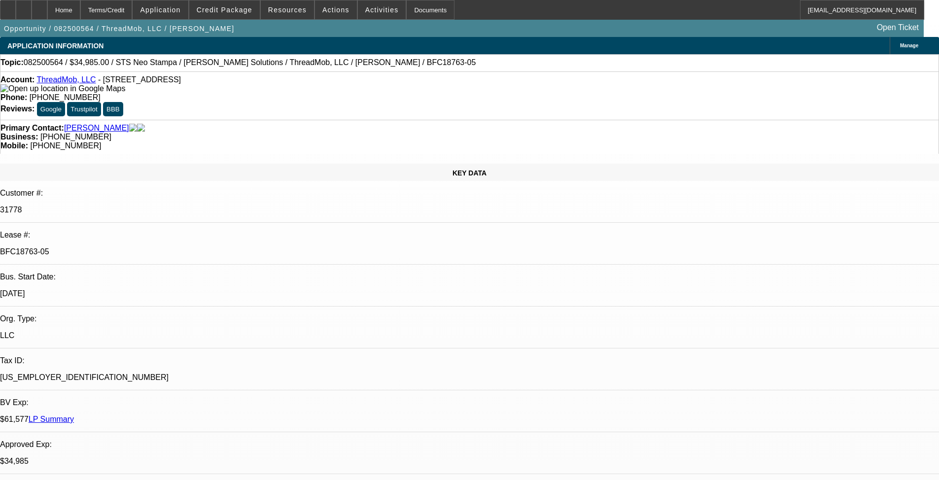
select select "0"
select select "6"
select select "0"
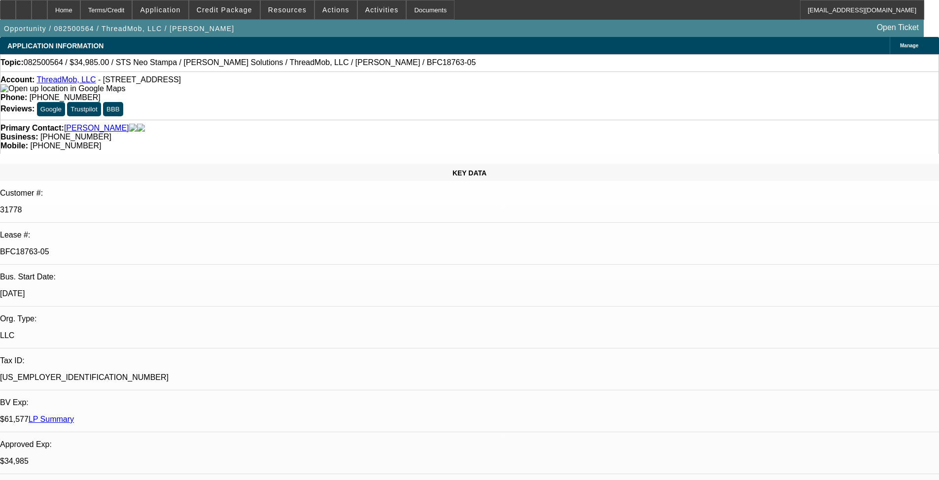
select select "0"
select select "6"
select select "0"
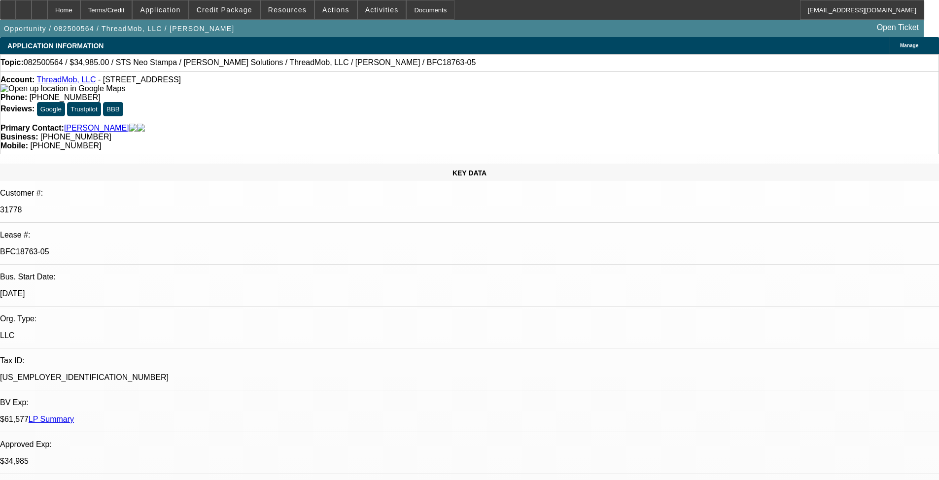
select select "0"
select select "6"
select select "0"
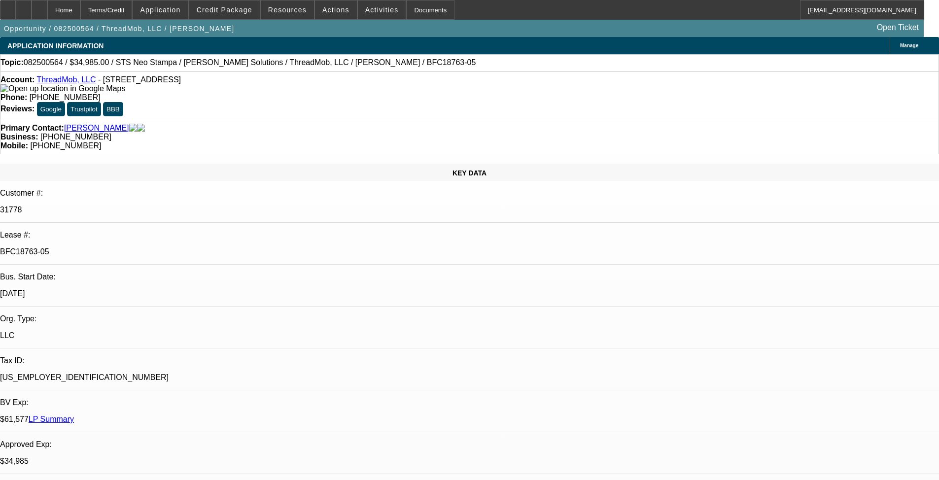
select select "6"
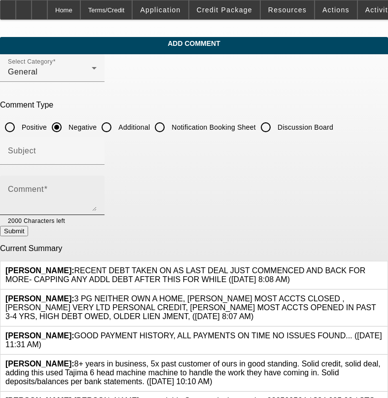
click at [97, 180] on div "Comment" at bounding box center [52, 195] width 89 height 39
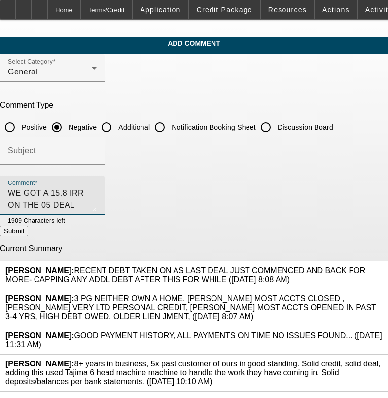
type textarea "WE GOT A 15.8 IRR ON THE 05 DEAL JUST APROVED AT CHANNEL - WHY ARE 2+ POINTS LO…"
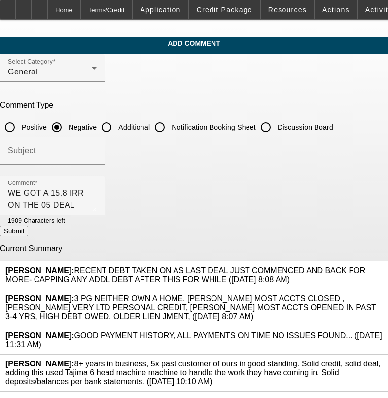
click at [28, 236] on button "Submit" at bounding box center [14, 231] width 28 height 10
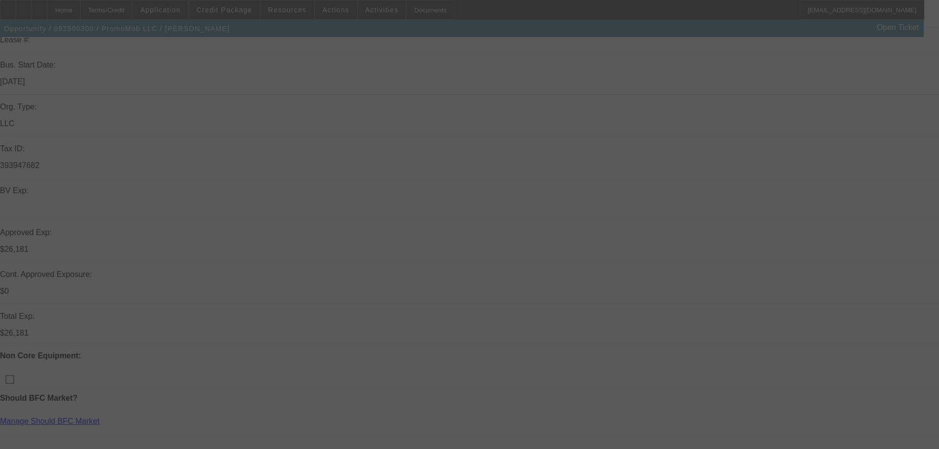
scroll to position [296, 0]
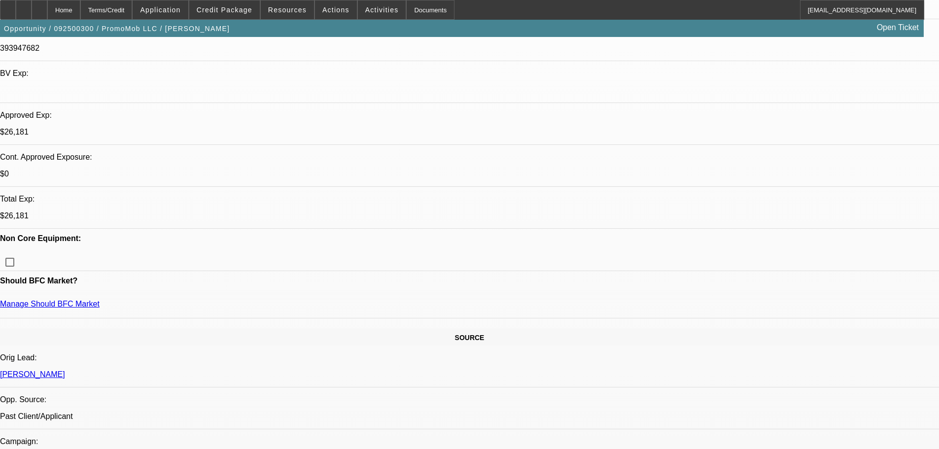
select select "0"
select select "2"
select select "0"
select select "6"
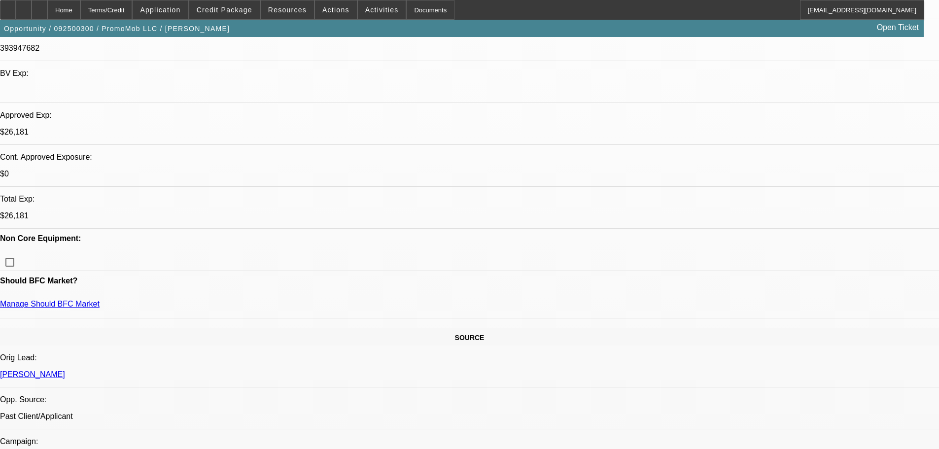
select select "0"
select select "2"
select select "0"
select select "6"
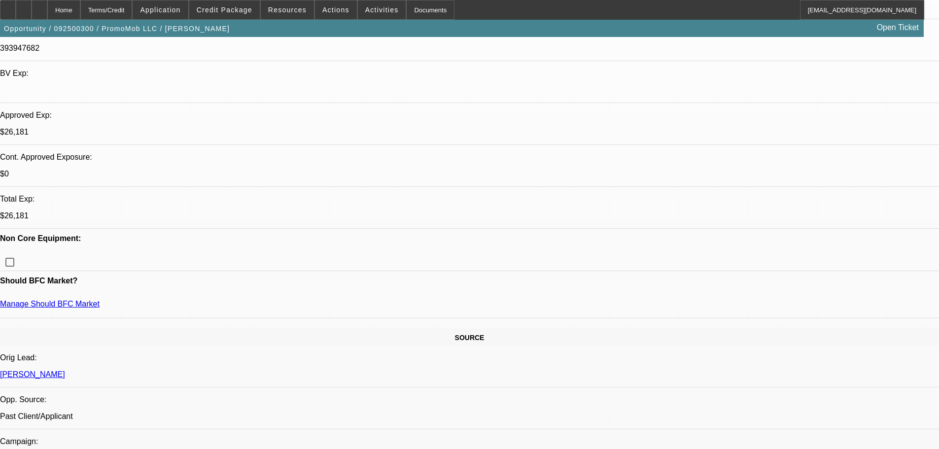
select select "0"
select select "2"
select select "0"
select select "6"
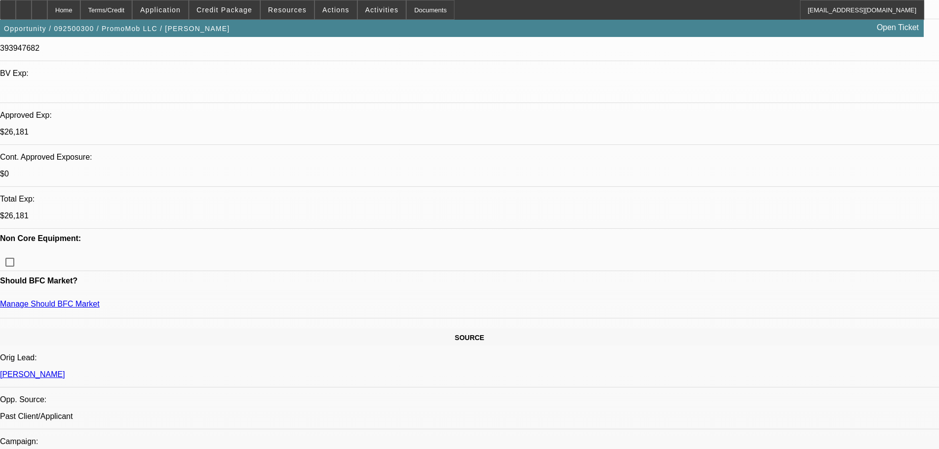
select select "0"
select select "2"
select select "0"
select select "6"
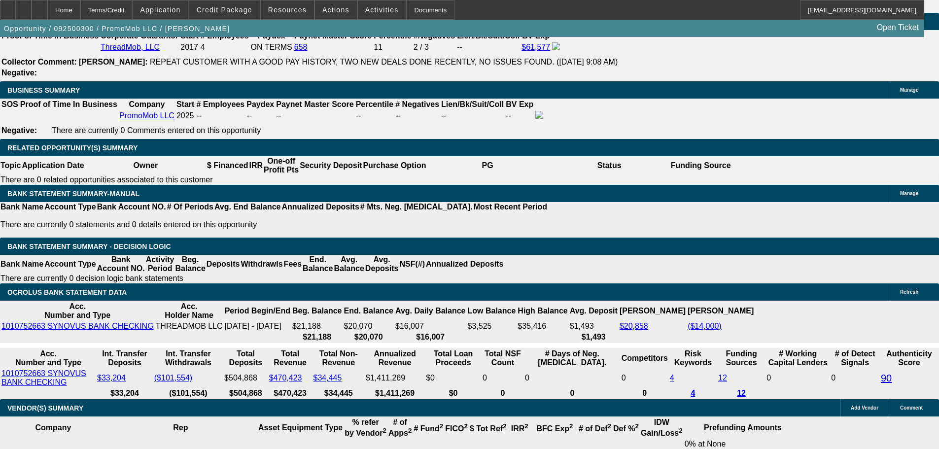
scroll to position [1683, 0]
